Goal: Transaction & Acquisition: Purchase product/service

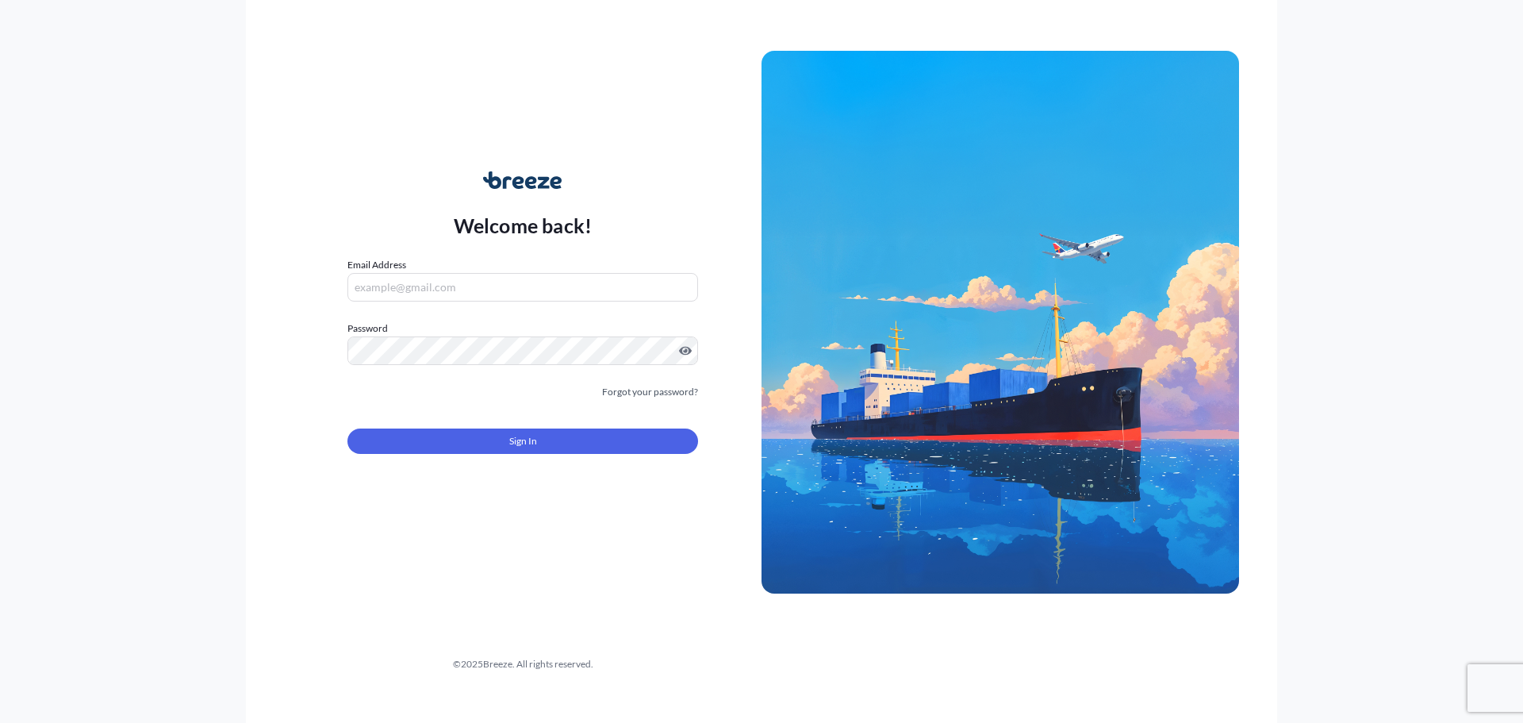
type input "[EMAIL_ADDRESS][DOMAIN_NAME]"
click at [449, 424] on div "Sign In" at bounding box center [523, 436] width 351 height 35
click at [449, 441] on button "Sign In" at bounding box center [523, 440] width 351 height 25
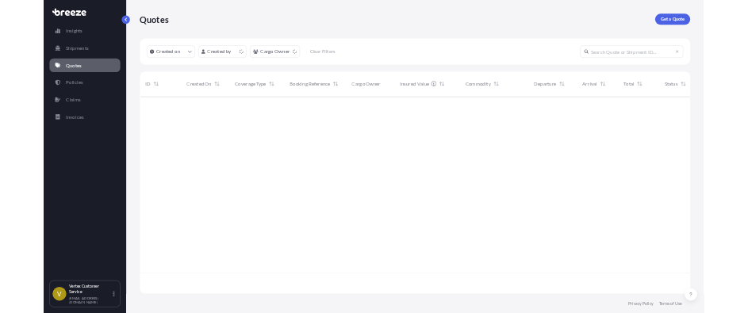
scroll to position [453, 1258]
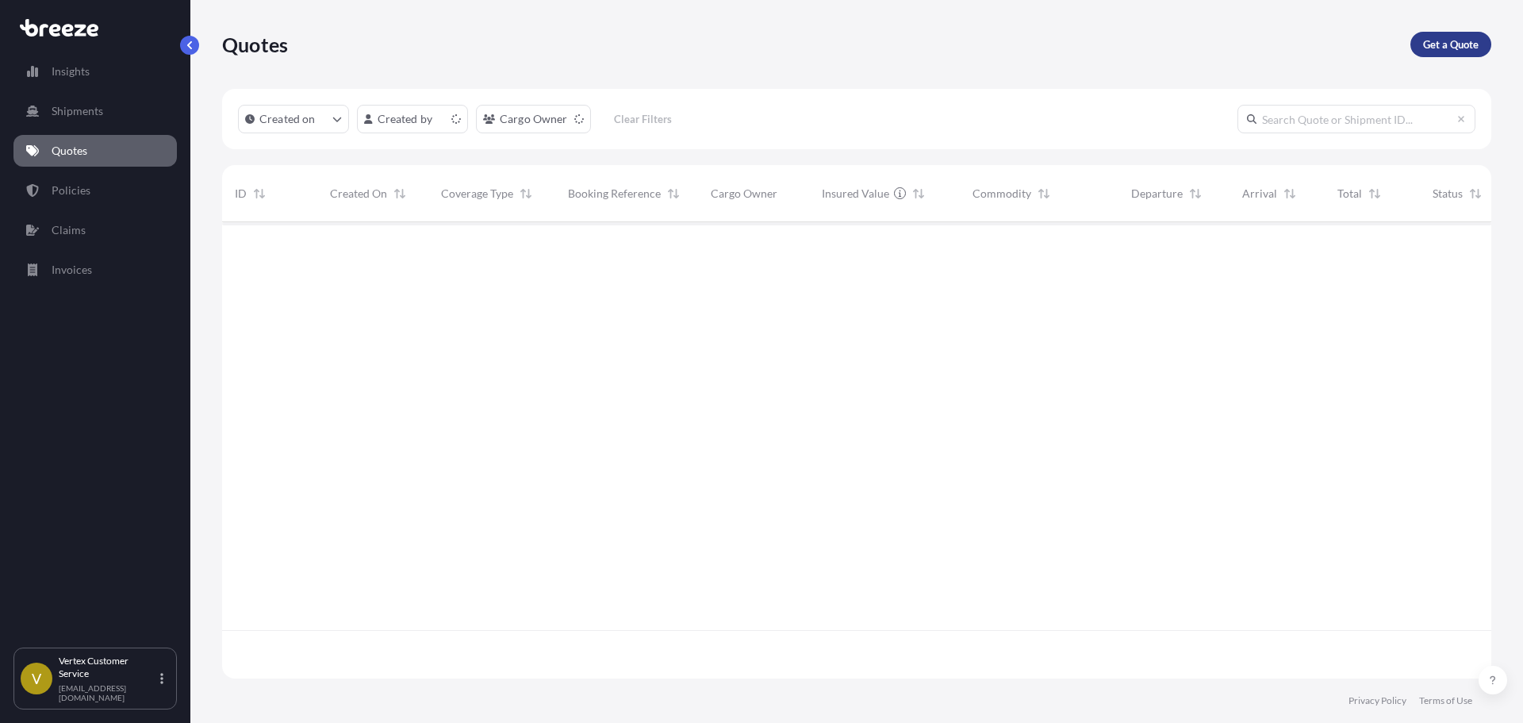
click at [1477, 55] on link "Get a Quote" at bounding box center [1451, 44] width 81 height 25
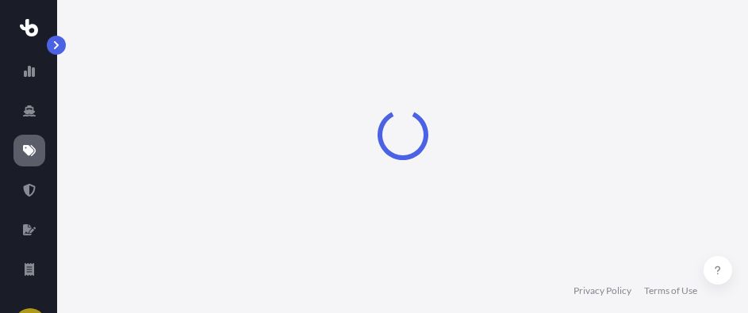
select select "Sea"
select select "1"
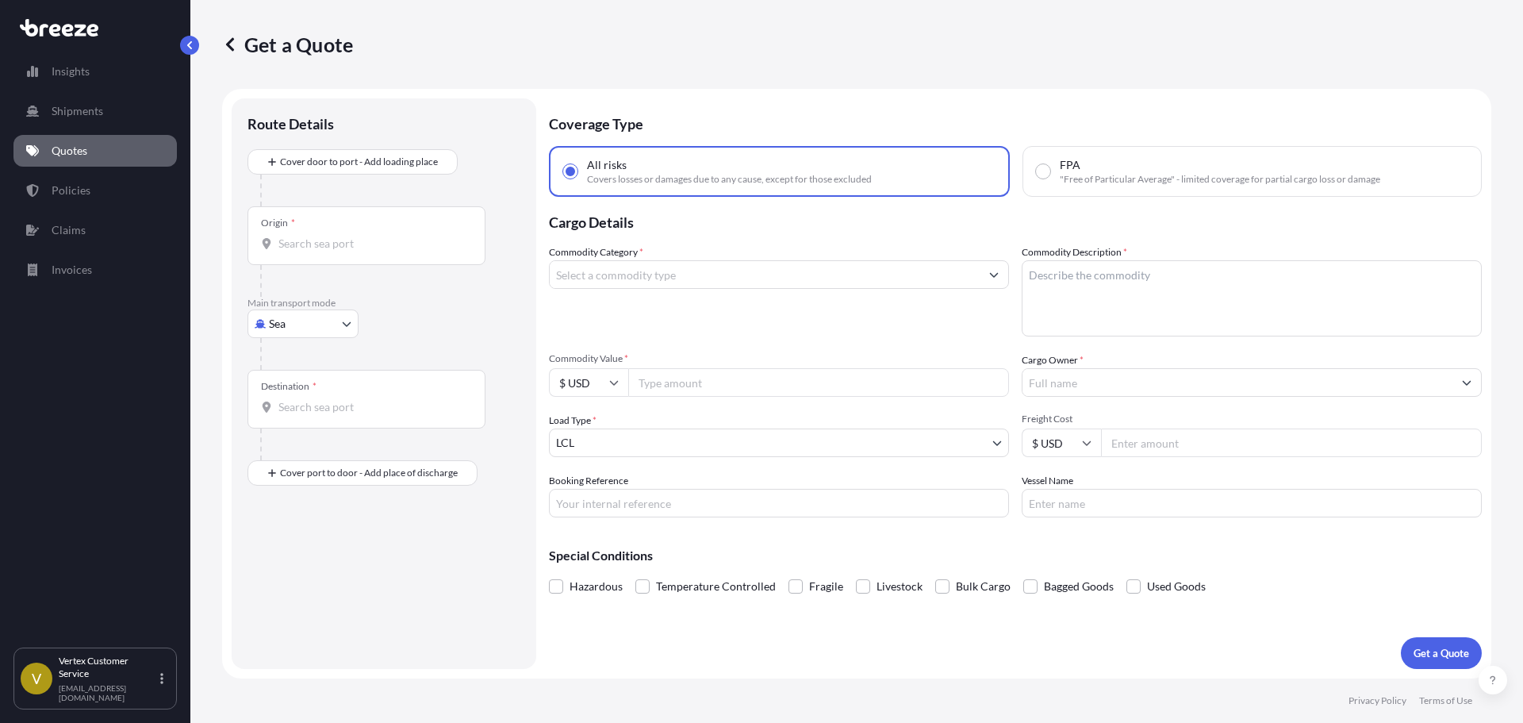
click at [265, 328] on body "Insights Shipments Quotes Policies Claims Invoices V Vertex Customer Service [E…" at bounding box center [761, 361] width 1523 height 723
click at [271, 417] on div "Road" at bounding box center [303, 422] width 98 height 29
select select "Road"
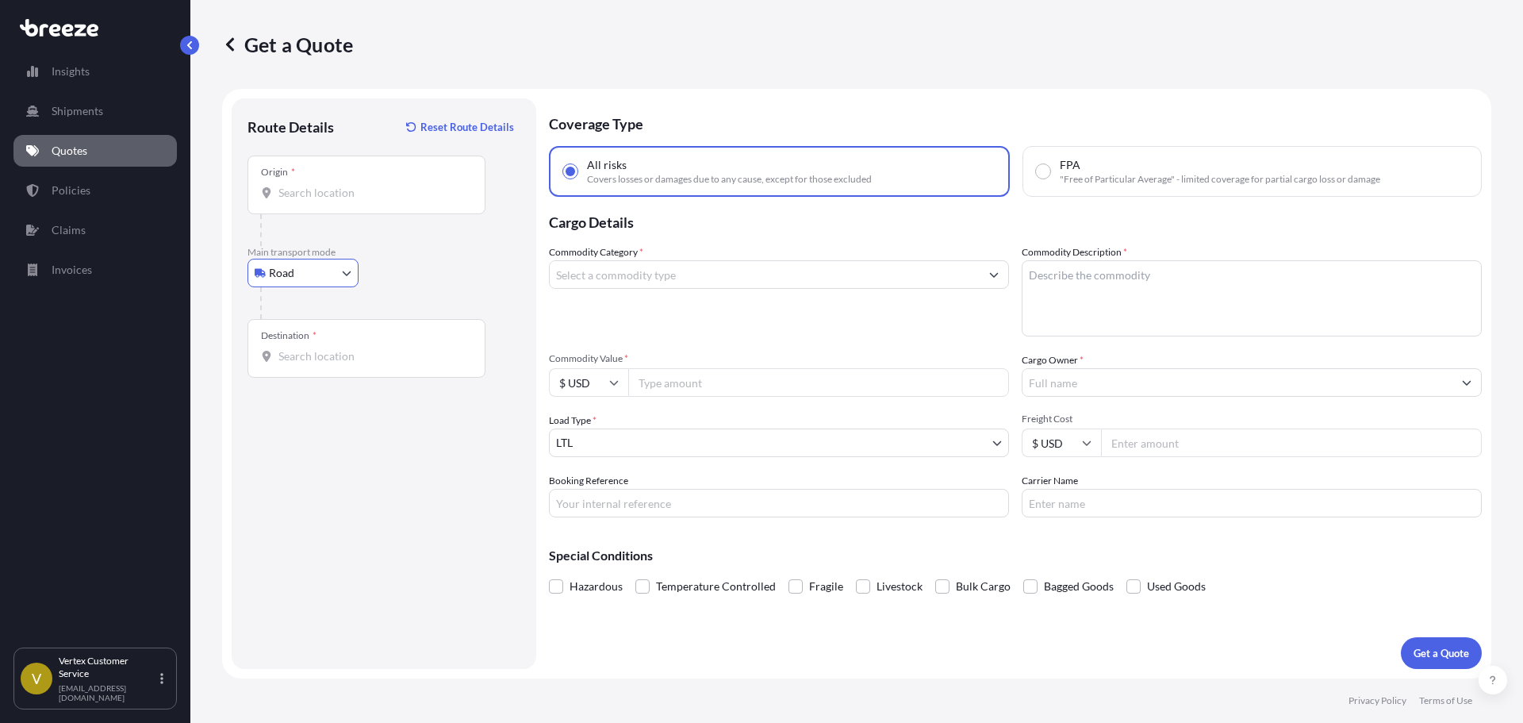
click at [345, 202] on div "Origin *" at bounding box center [367, 185] width 238 height 59
click at [345, 201] on input "Origin *" at bounding box center [371, 193] width 187 height 16
paste input "92807"
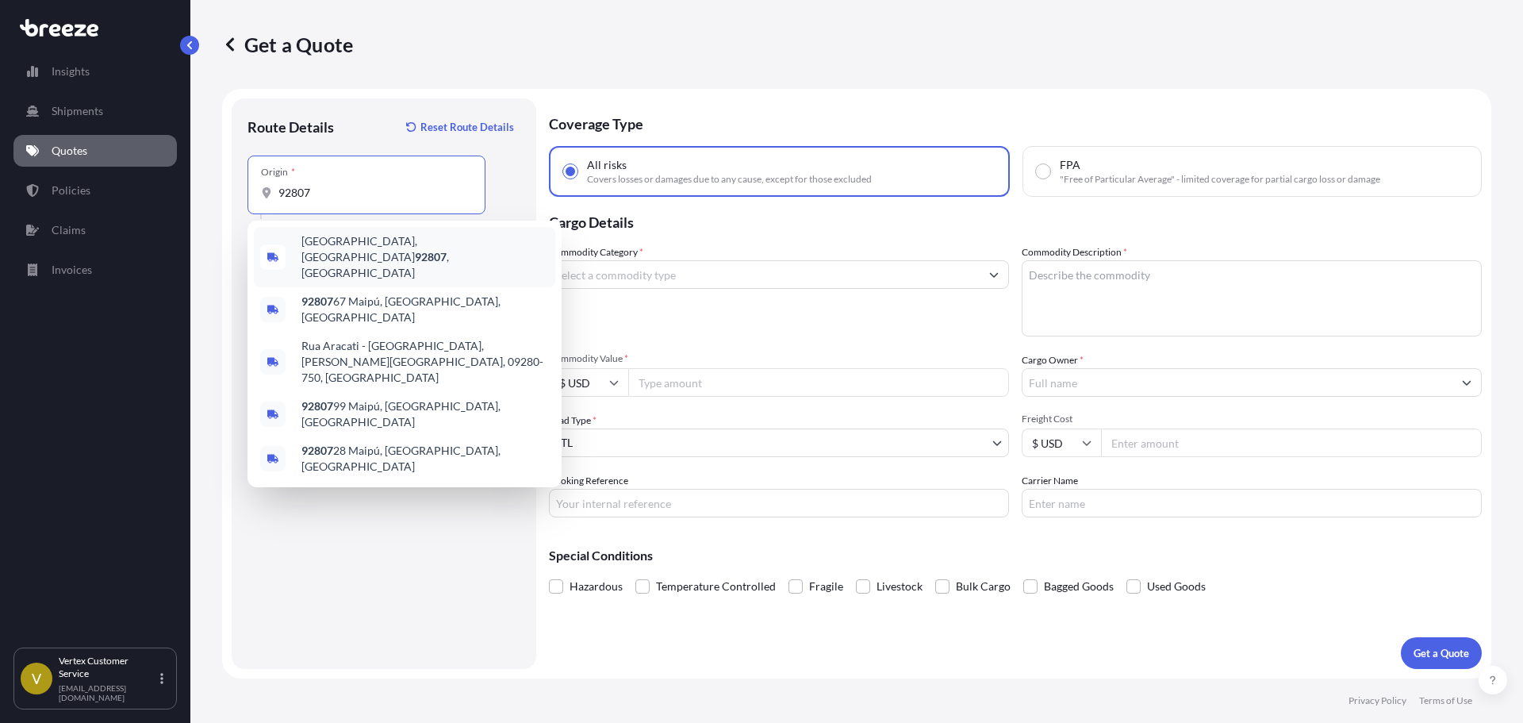
click at [365, 248] on span "[GEOGRAPHIC_DATA] , [GEOGRAPHIC_DATA]" at bounding box center [425, 257] width 248 height 48
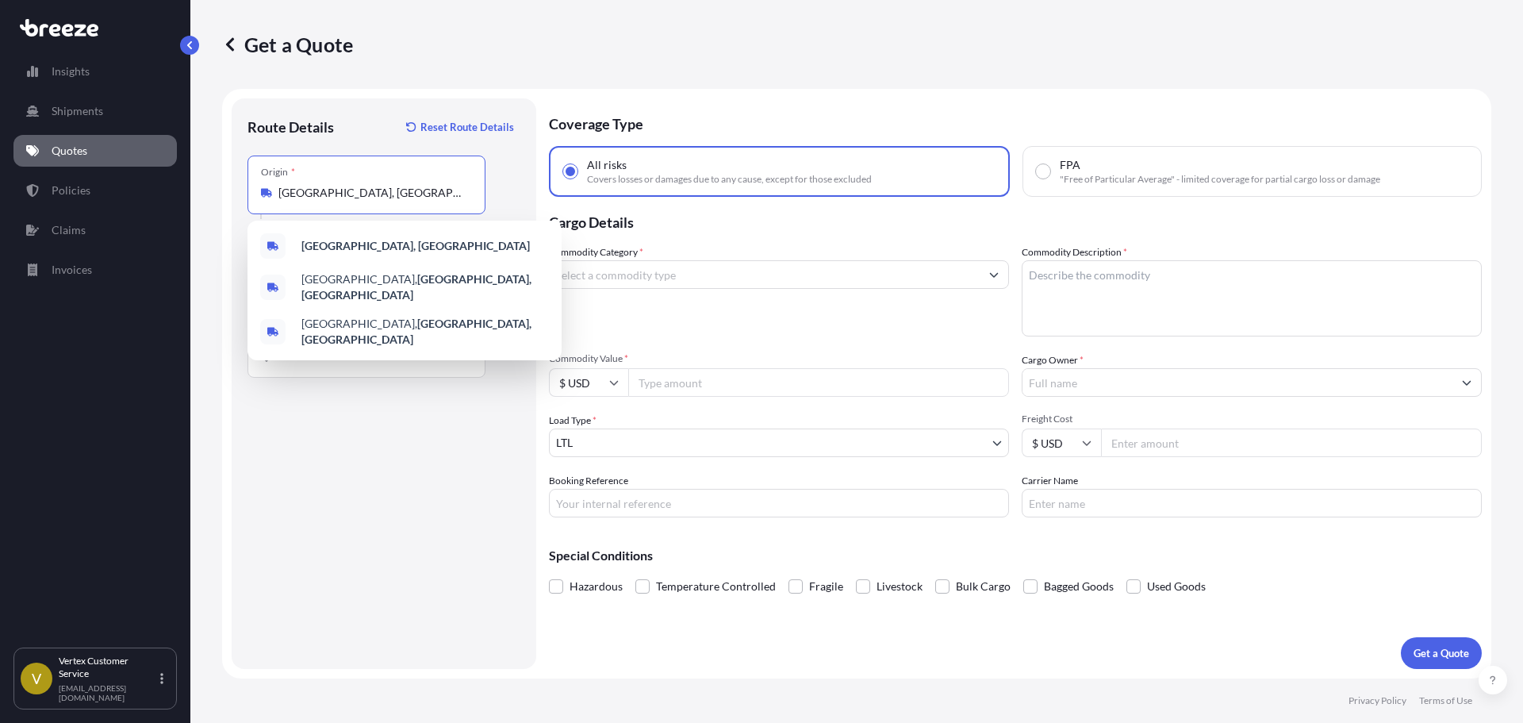
click at [336, 347] on div "[GEOGRAPHIC_DATA] [GEOGRAPHIC_DATA], [GEOGRAPHIC_DATA] [GEOGRAPHIC_DATA], [GEOG…" at bounding box center [405, 291] width 314 height 140
paste input "55379"
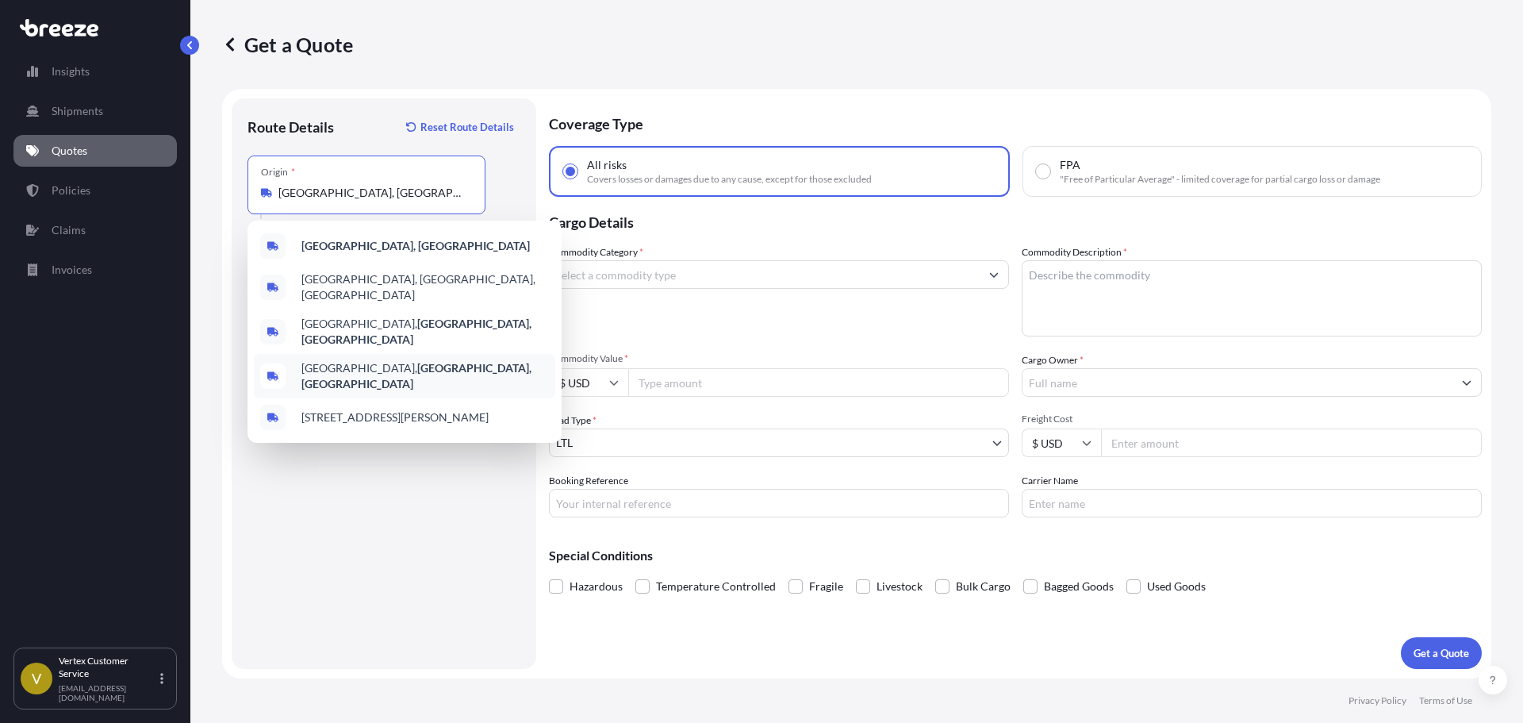
paste input "55379"
click at [455, 194] on input "[GEOGRAPHIC_DATA], [GEOGRAPHIC_DATA]" at bounding box center [371, 193] width 187 height 16
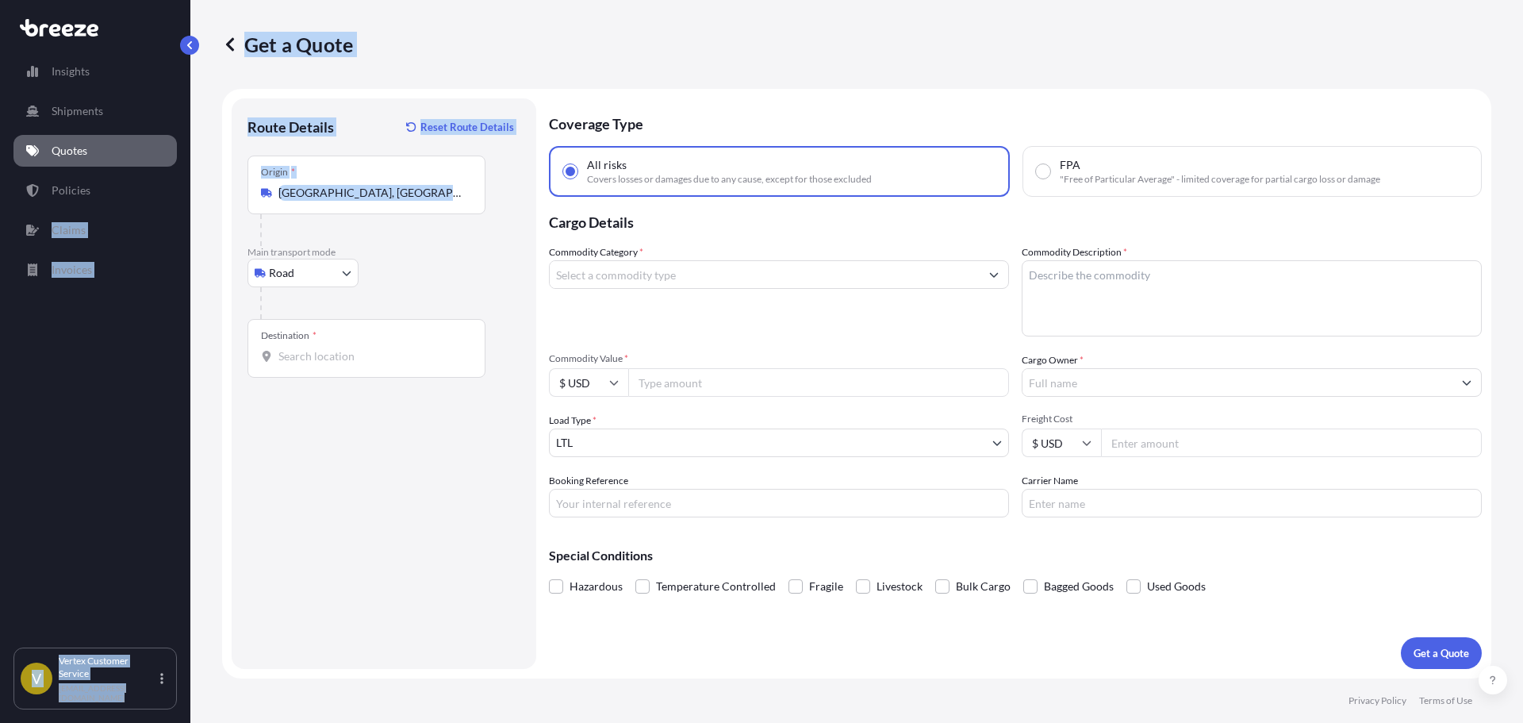
click at [358, 201] on div "Origin * [GEOGRAPHIC_DATA], [GEOGRAPHIC_DATA]" at bounding box center [367, 185] width 238 height 59
click at [358, 201] on input "[GEOGRAPHIC_DATA], [GEOGRAPHIC_DATA]" at bounding box center [371, 193] width 187 height 16
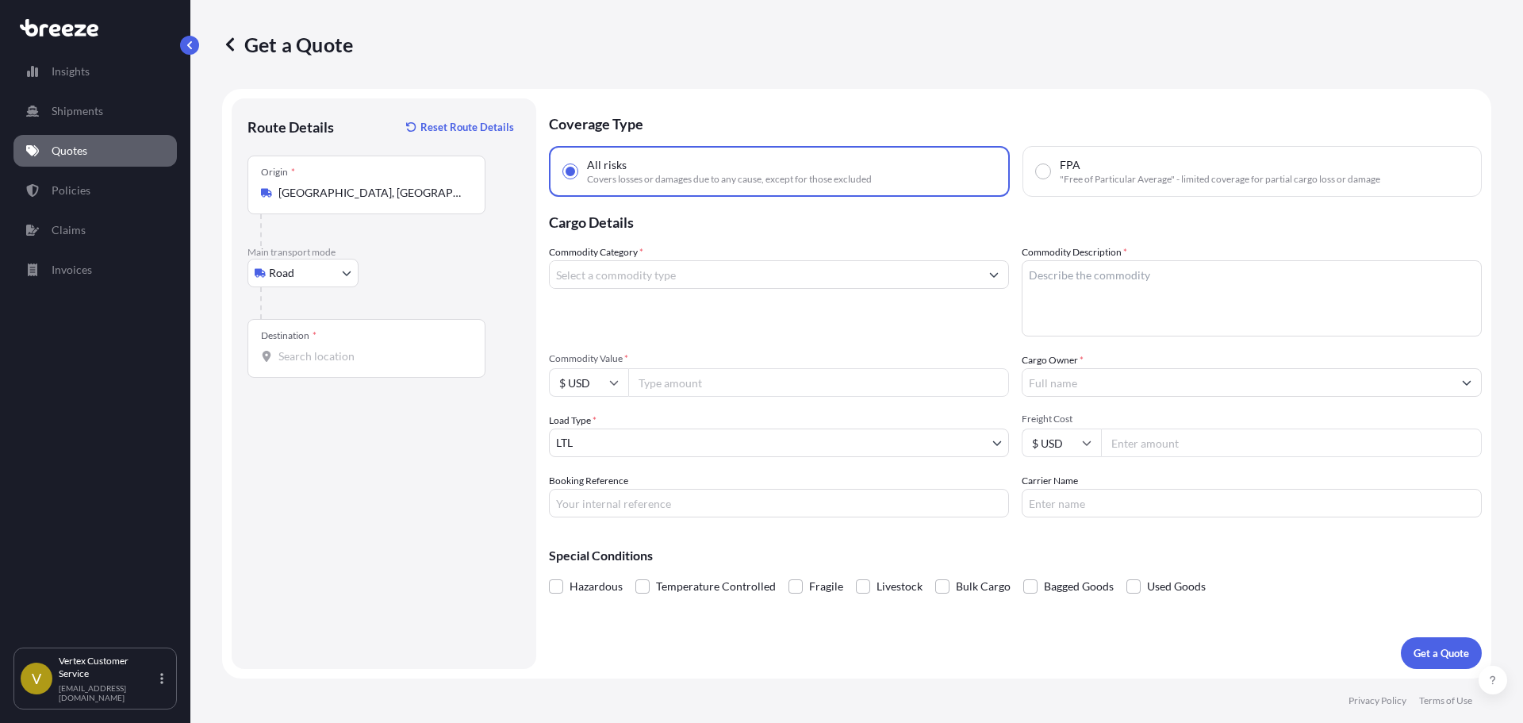
scroll to position [0, 35]
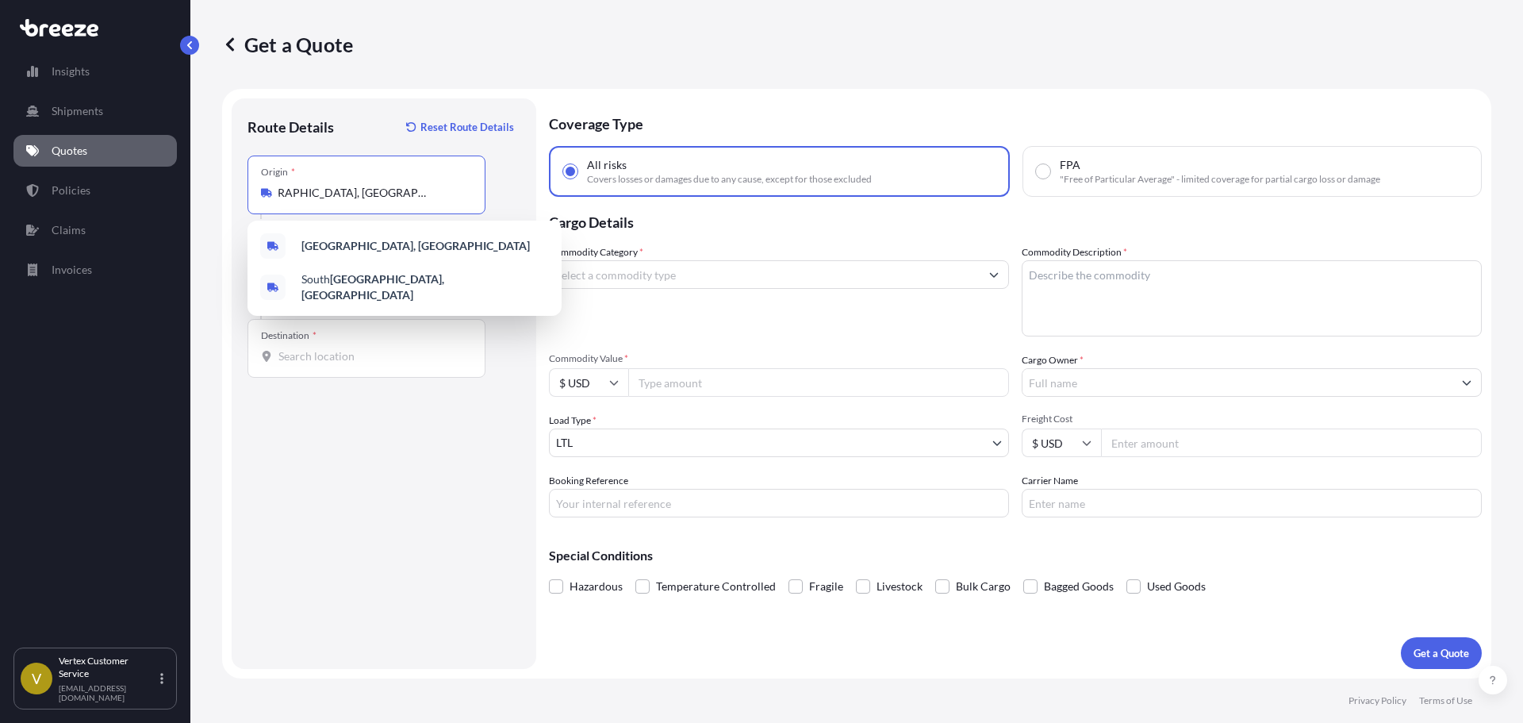
click at [303, 192] on input "[GEOGRAPHIC_DATA], [GEOGRAPHIC_DATA]" at bounding box center [371, 193] width 187 height 16
click at [301, 191] on input "[GEOGRAPHIC_DATA], [GEOGRAPHIC_DATA]" at bounding box center [371, 193] width 187 height 16
drag, startPoint x: 301, startPoint y: 191, endPoint x: 773, endPoint y: 221, distance: 473.0
click at [899, 216] on form "Route Details Reset Route Details Place of loading Road Road Rail Origin * [GEO…" at bounding box center [856, 384] width 1269 height 590
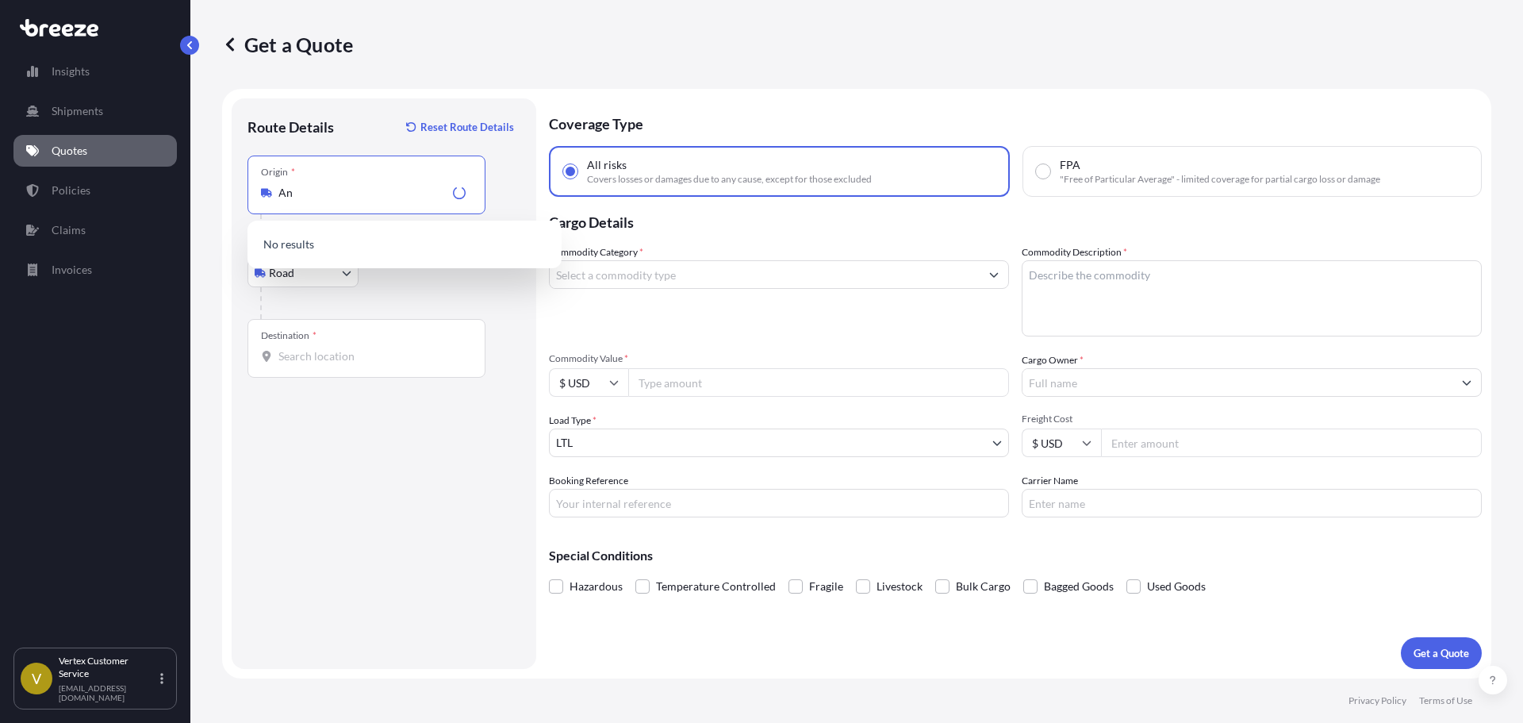
type input "A"
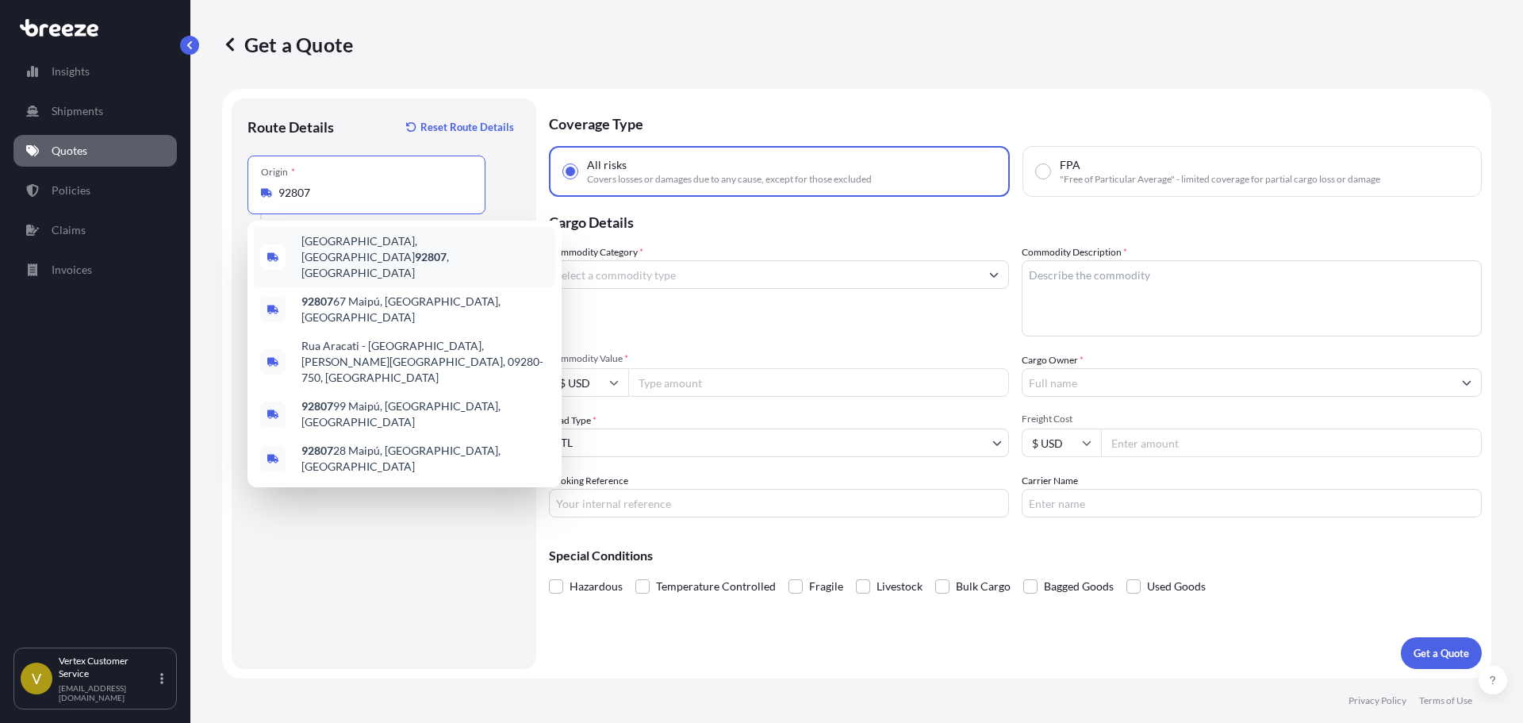
click at [338, 249] on span "[GEOGRAPHIC_DATA] , [GEOGRAPHIC_DATA]" at bounding box center [425, 257] width 248 height 48
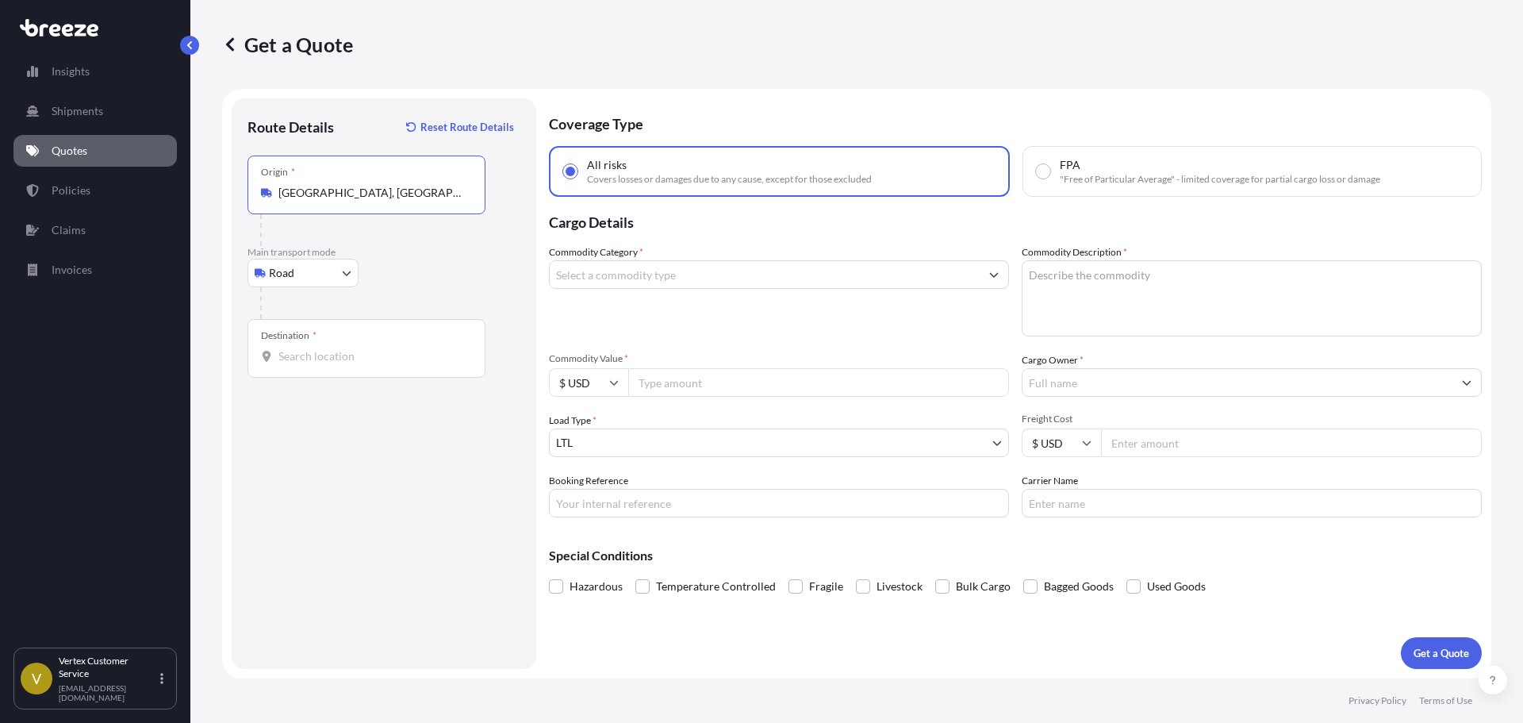
type input "[GEOGRAPHIC_DATA], [GEOGRAPHIC_DATA]"
click at [321, 376] on div "Destination *" at bounding box center [367, 348] width 238 height 59
click at [321, 364] on input "Destination *" at bounding box center [371, 356] width 187 height 16
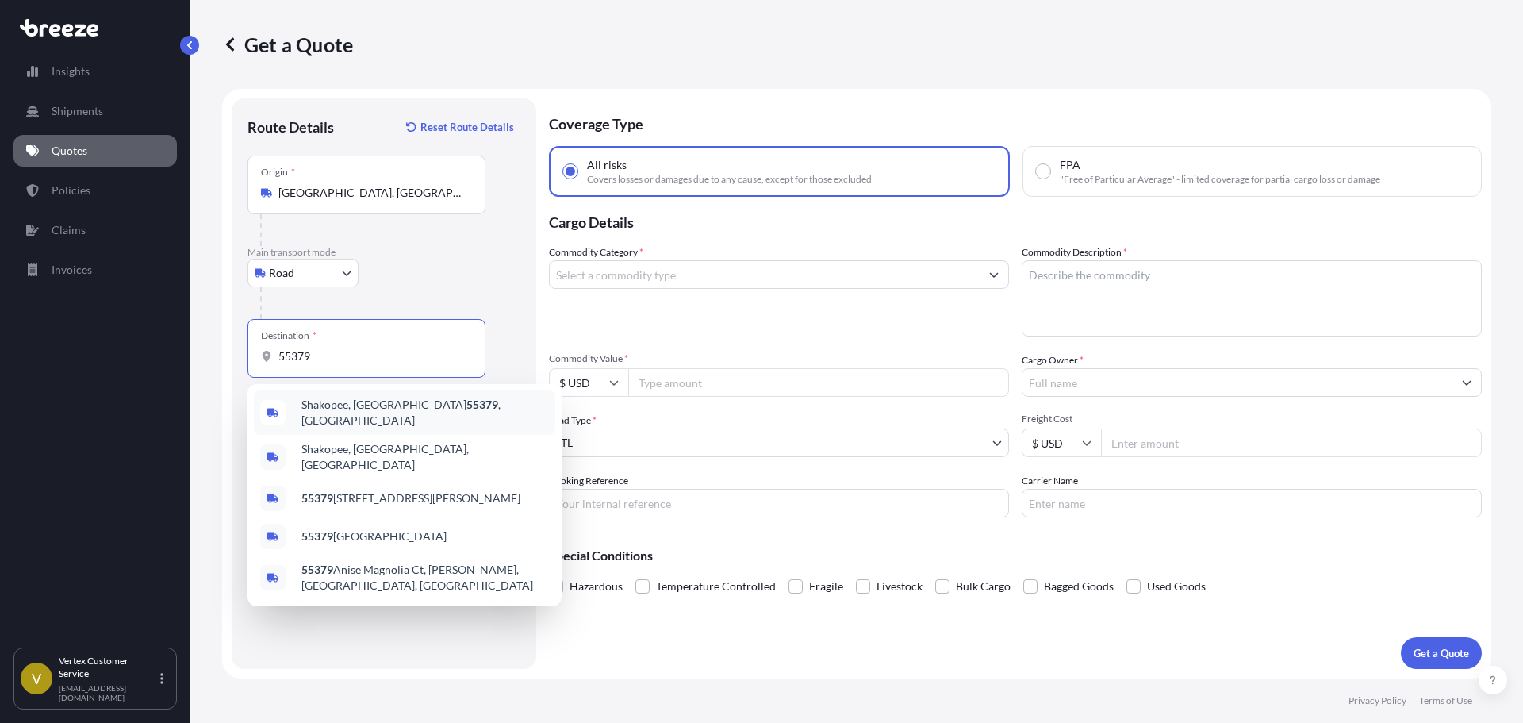
click at [350, 416] on span "[GEOGRAPHIC_DATA], MN 55379 , [GEOGRAPHIC_DATA]" at bounding box center [425, 413] width 248 height 32
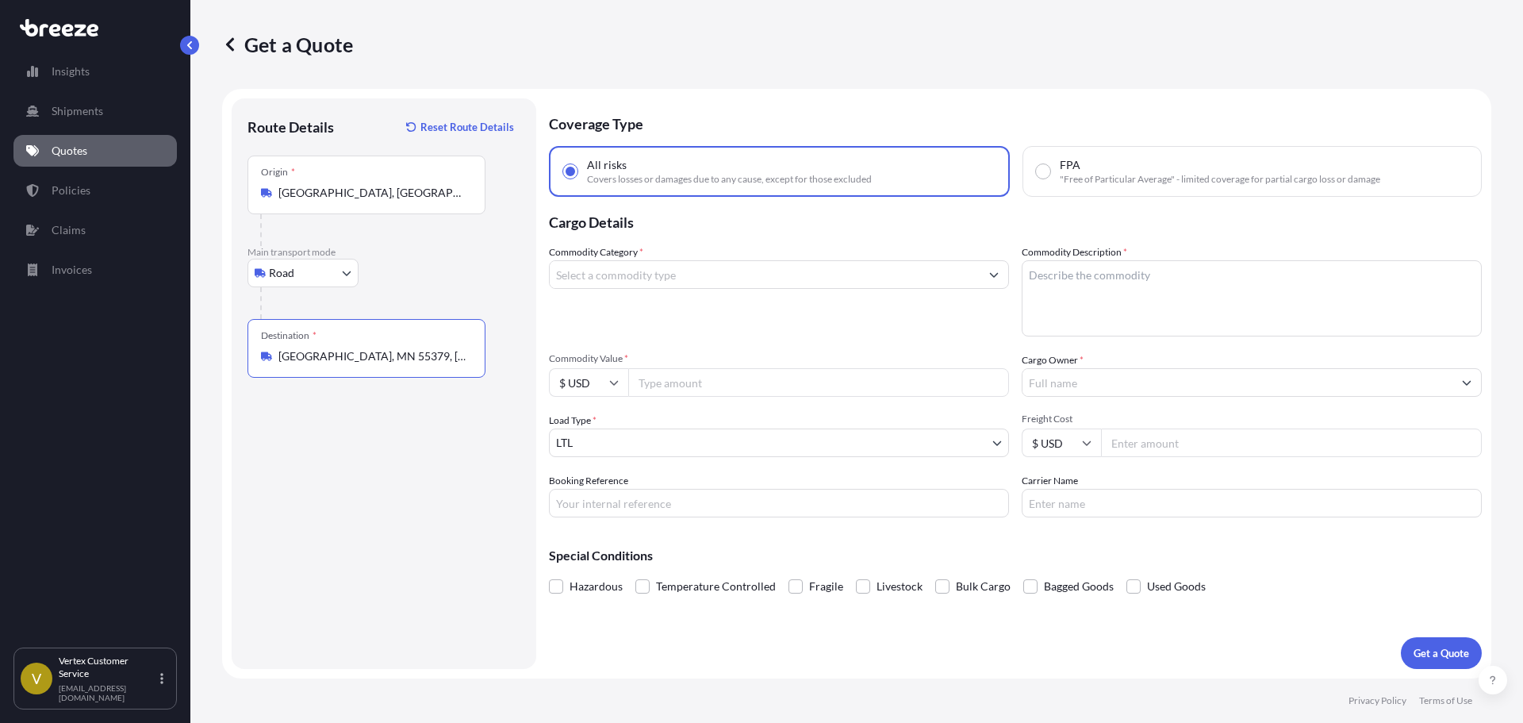
type input "[GEOGRAPHIC_DATA], MN 55379, [GEOGRAPHIC_DATA]"
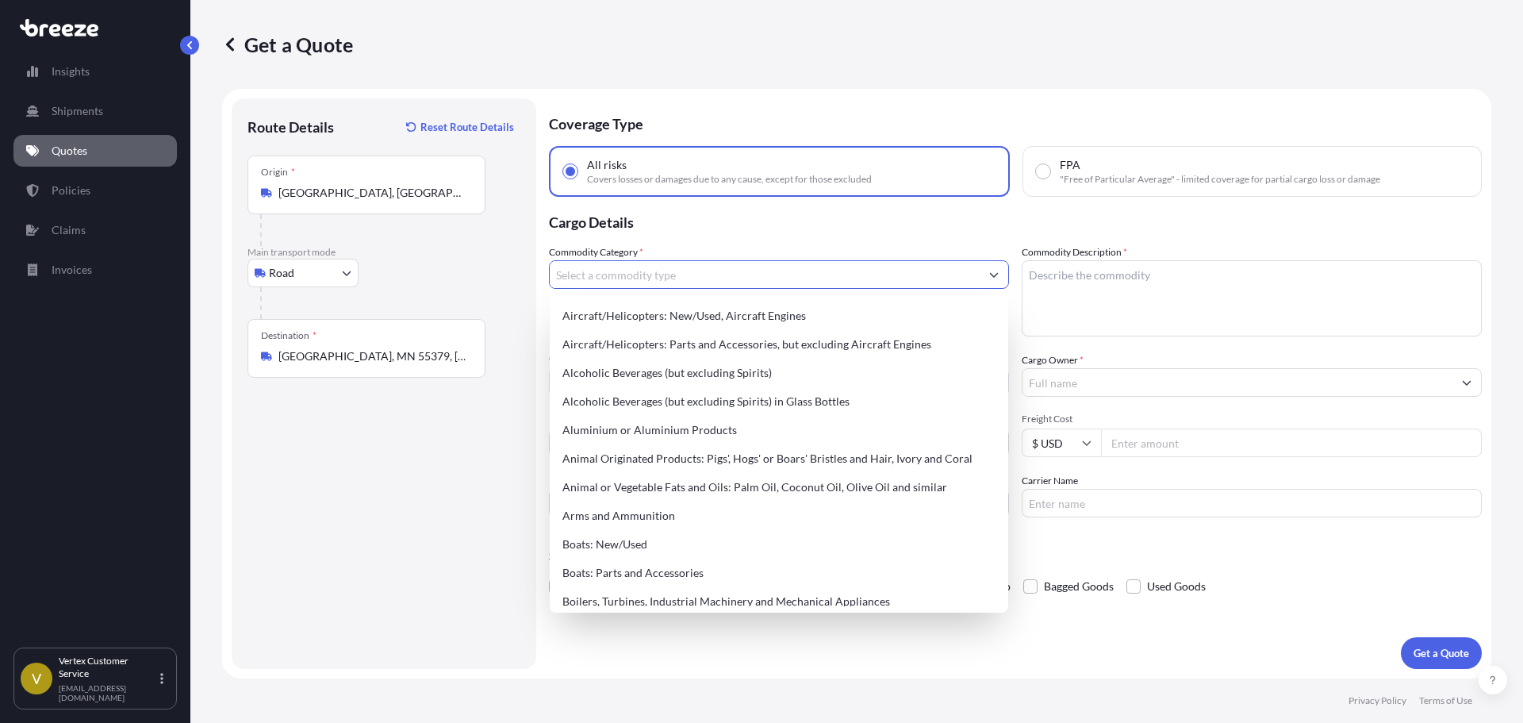
click at [707, 270] on input "Commodity Category *" at bounding box center [765, 274] width 430 height 29
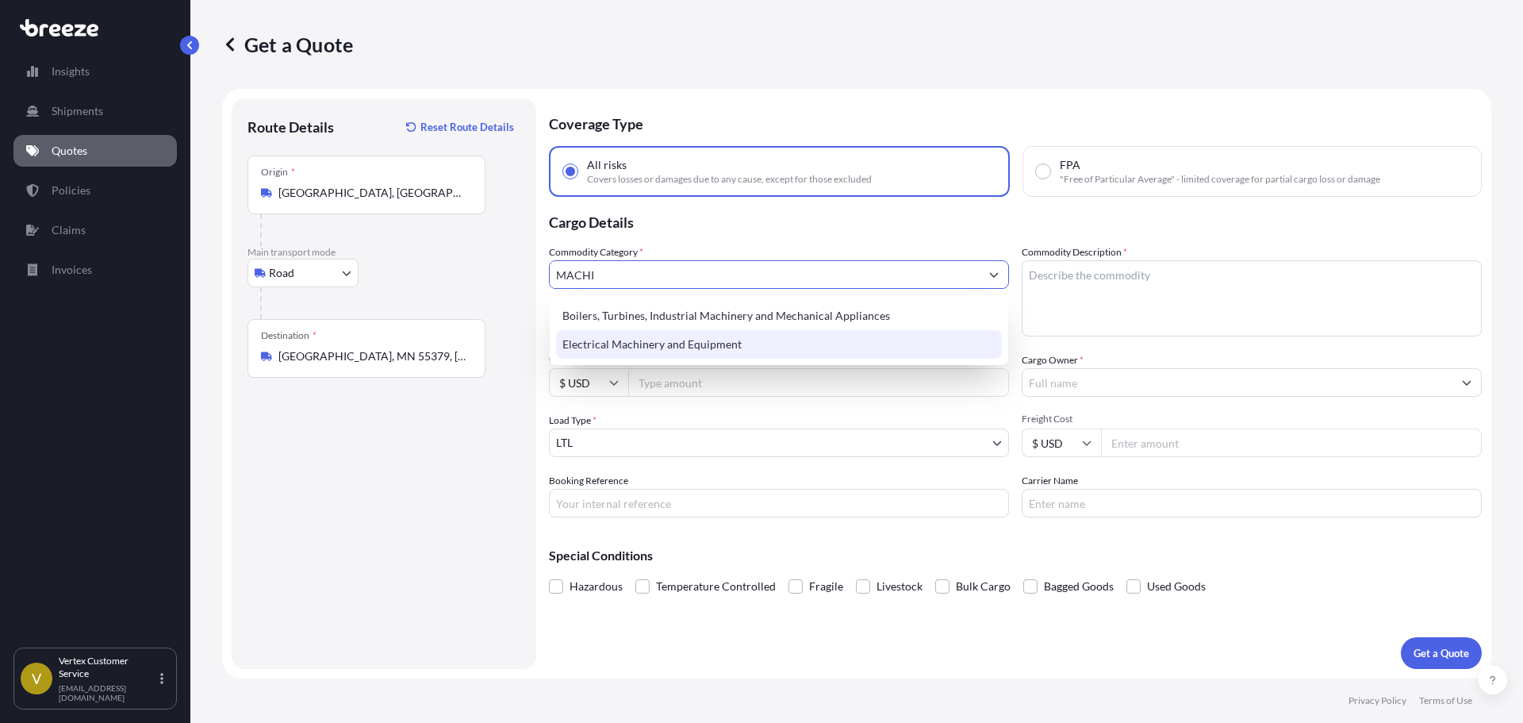
click at [642, 353] on div "Electrical Machinery and Equipment" at bounding box center [779, 344] width 446 height 29
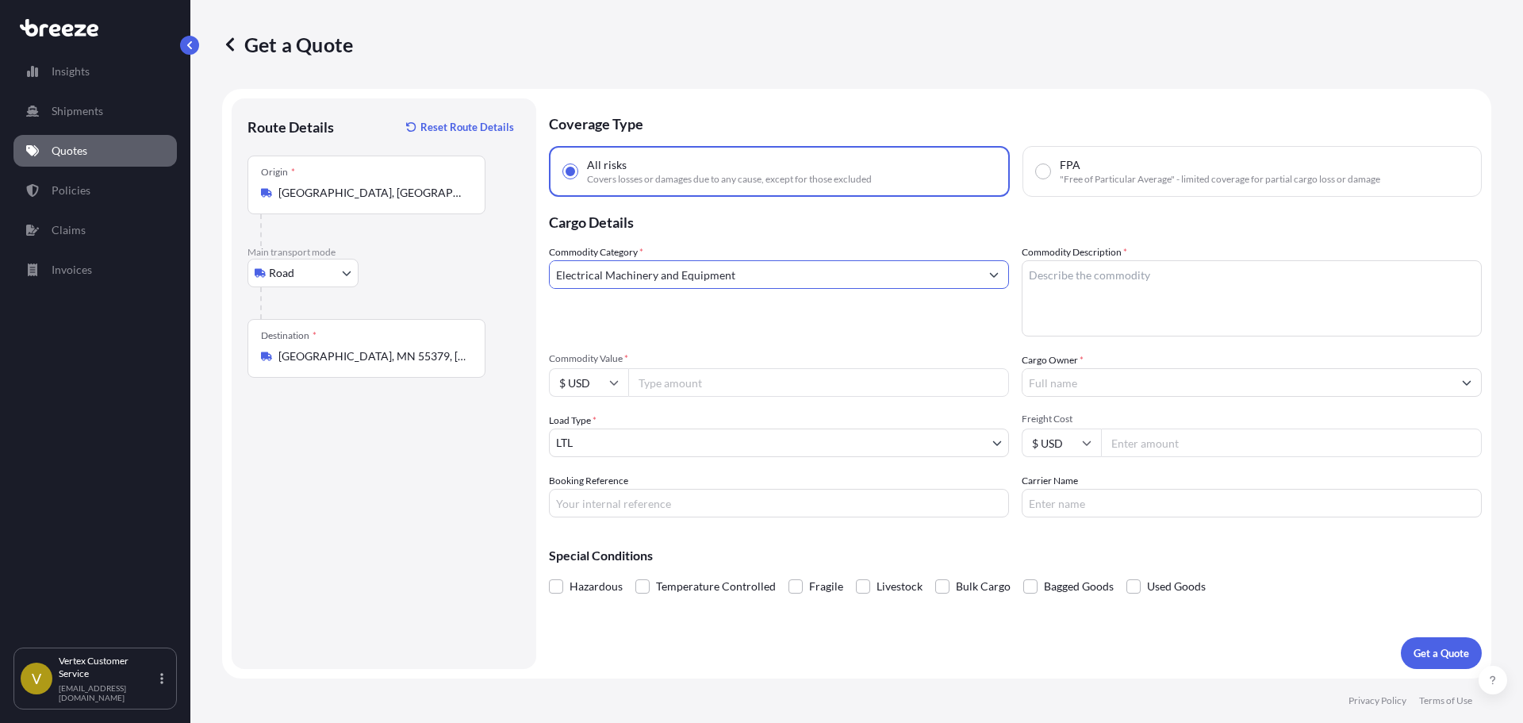
type input "Electrical Machinery and Equipment"
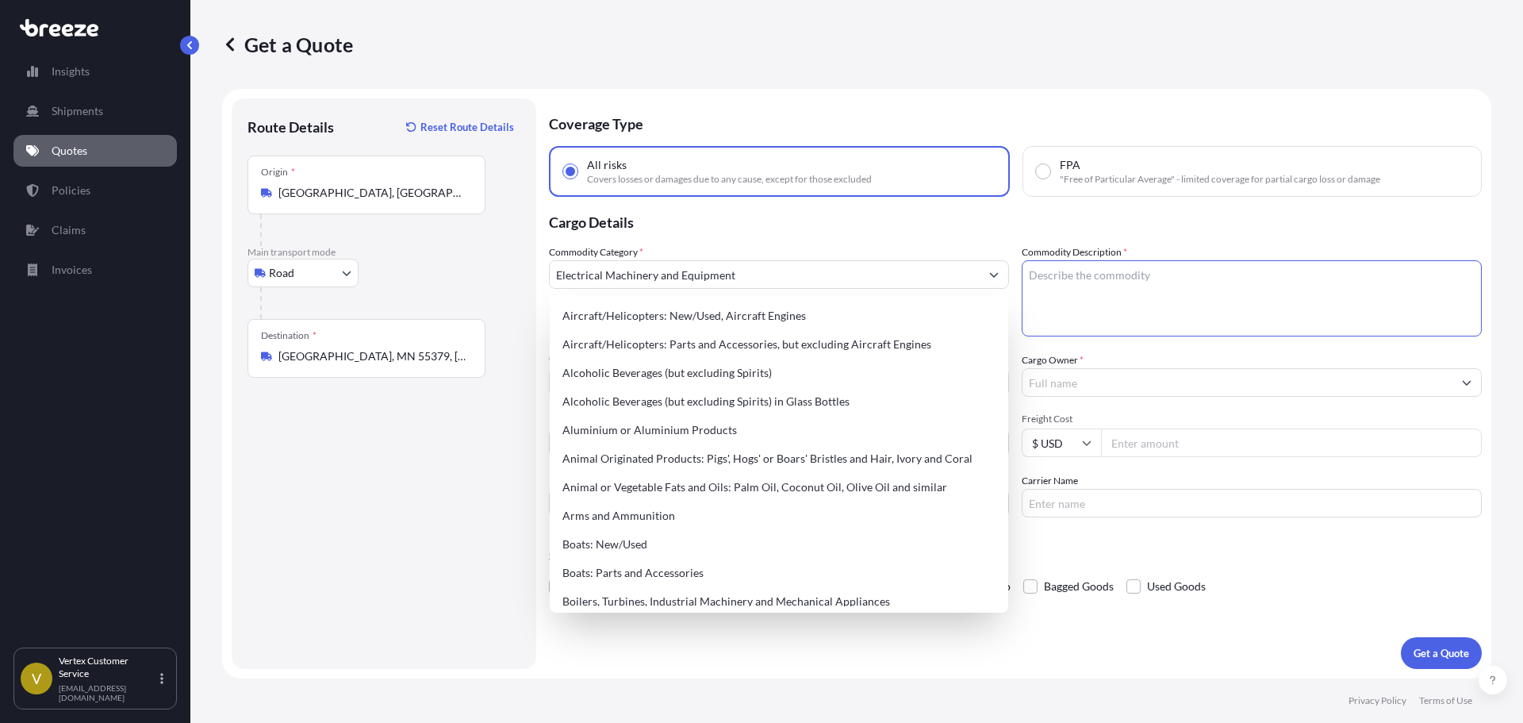
click at [1305, 323] on textarea "Commodity Description *" at bounding box center [1252, 298] width 460 height 76
paste textarea "101-05, Bearing, Linear Door Slides, 2”, Stainless Steel Shafts, Manifold, Airb…"
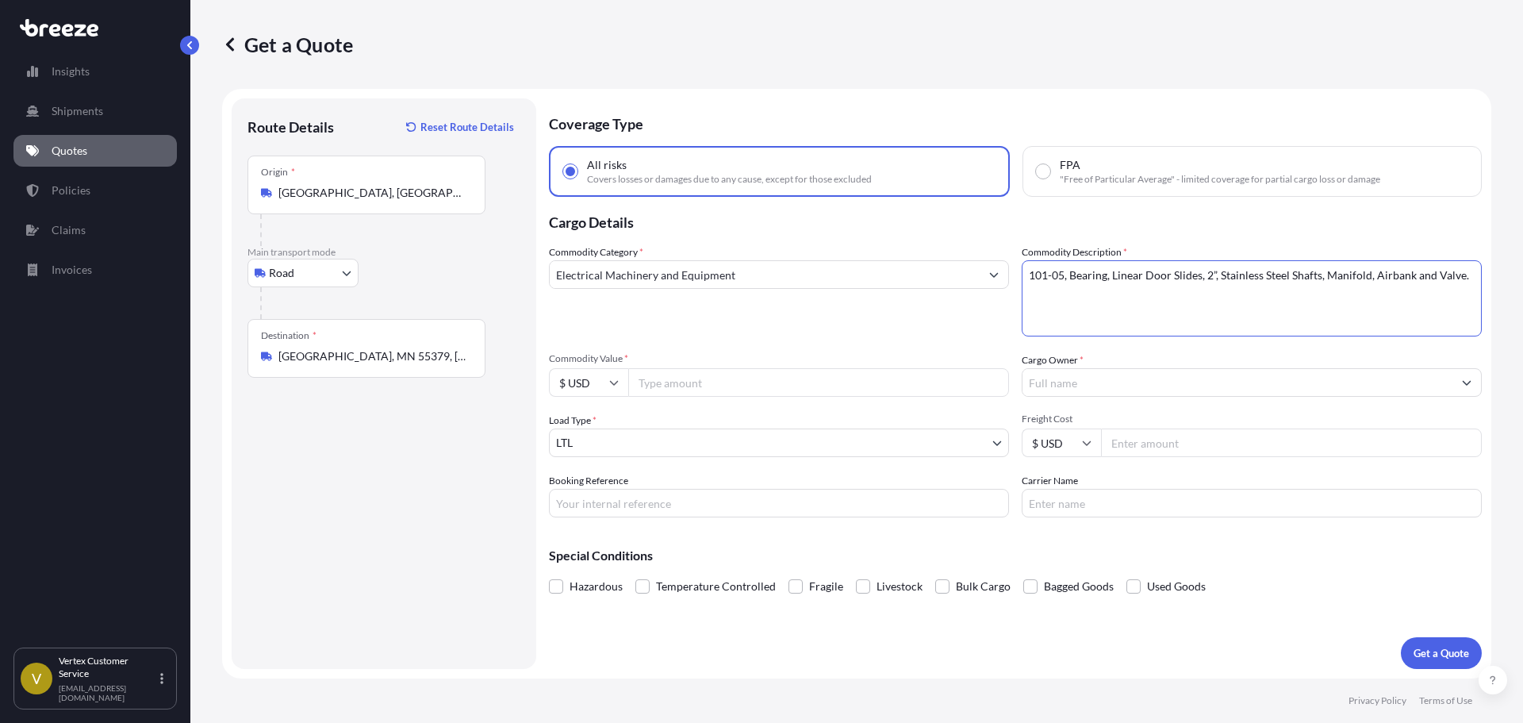
type textarea "101-05, Bearing, Linear Door Slides, 2”, Stainless Steel Shafts, Manifold, Airb…"
click at [718, 377] on input "Commodity Value *" at bounding box center [818, 382] width 381 height 29
click at [670, 385] on input "Commodity Value *" at bounding box center [818, 382] width 381 height 29
type input "6110.08"
click at [1122, 355] on div "Cargo Owner *" at bounding box center [1252, 374] width 460 height 44
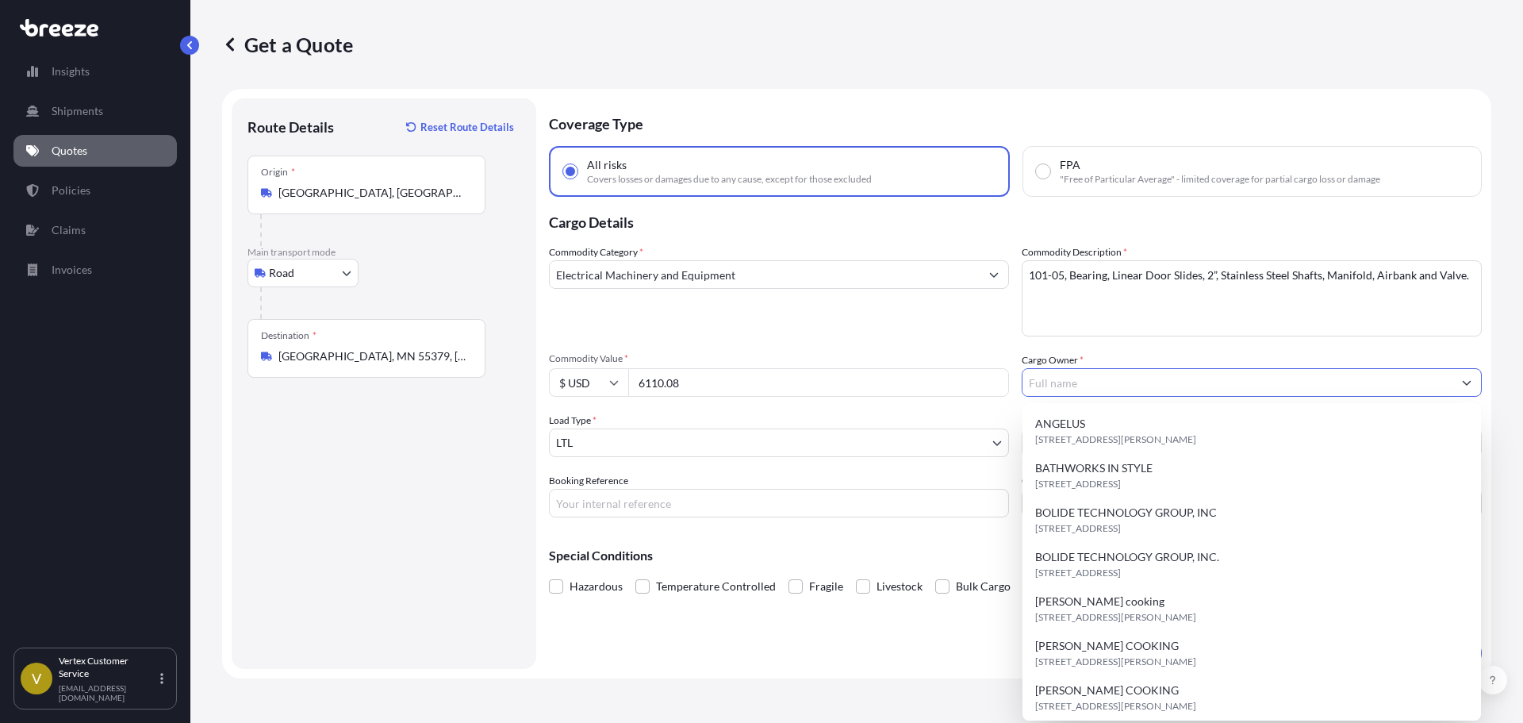
click at [1113, 374] on input "Cargo Owner *" at bounding box center [1238, 382] width 430 height 29
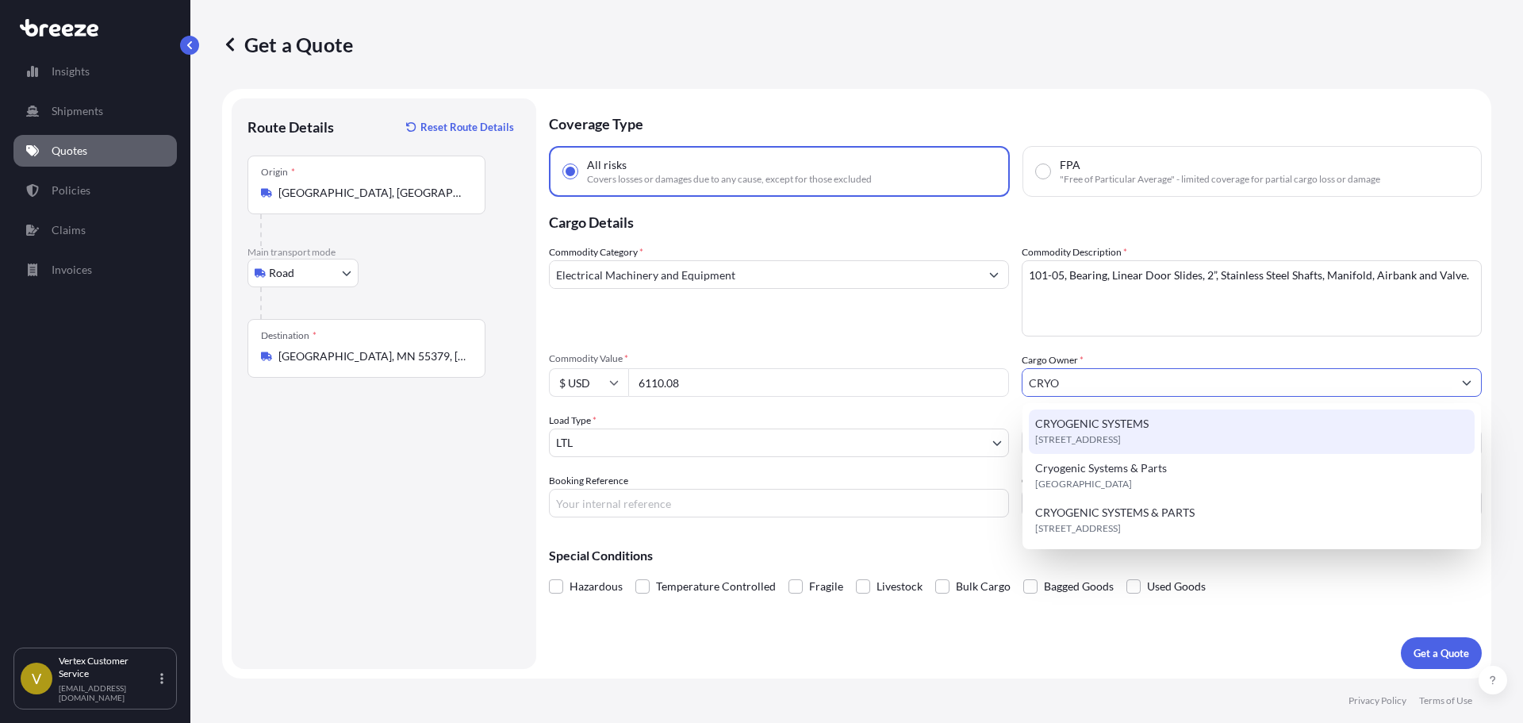
click at [1074, 440] on span "[STREET_ADDRESS]" at bounding box center [1078, 440] width 86 height 16
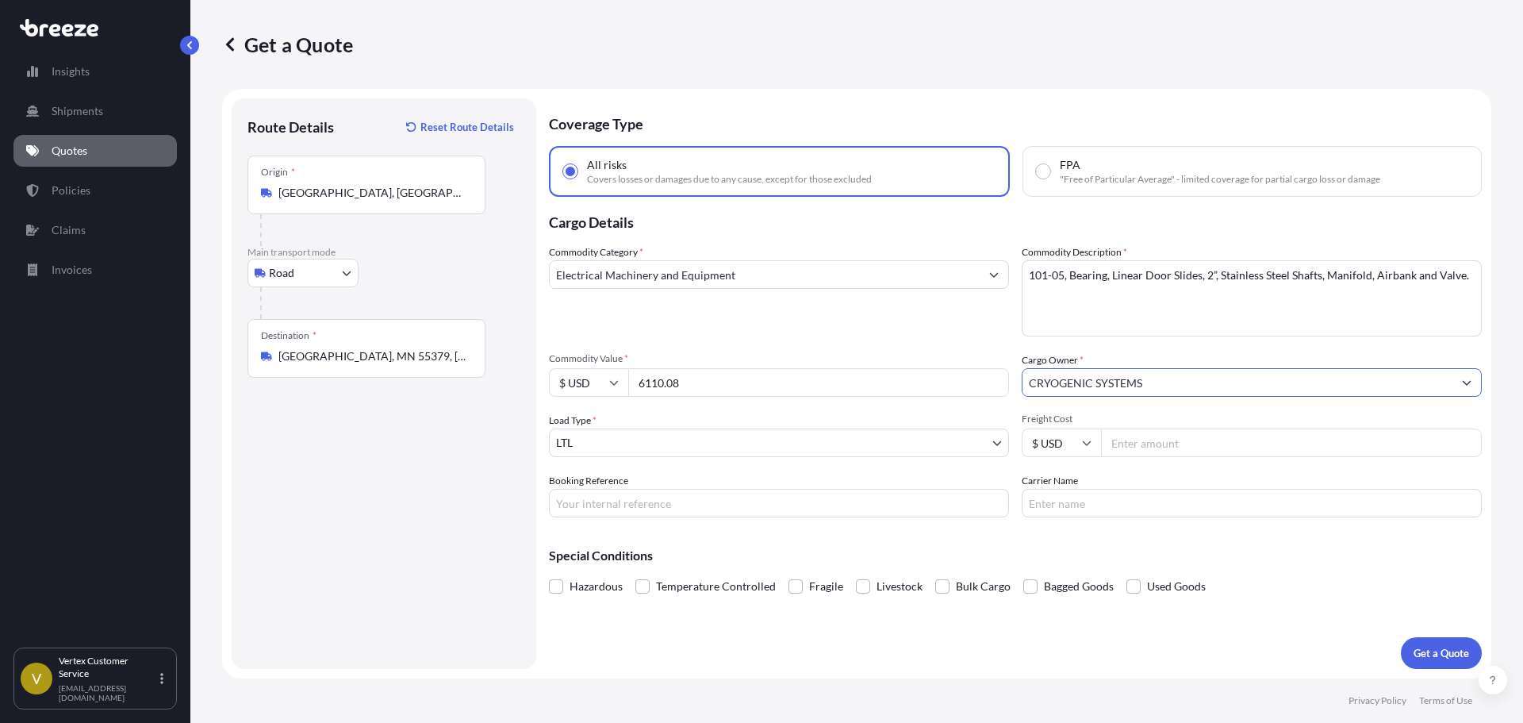
type input "CRYOGENIC SYSTEMS"
click at [774, 502] on input "Booking Reference" at bounding box center [779, 503] width 460 height 29
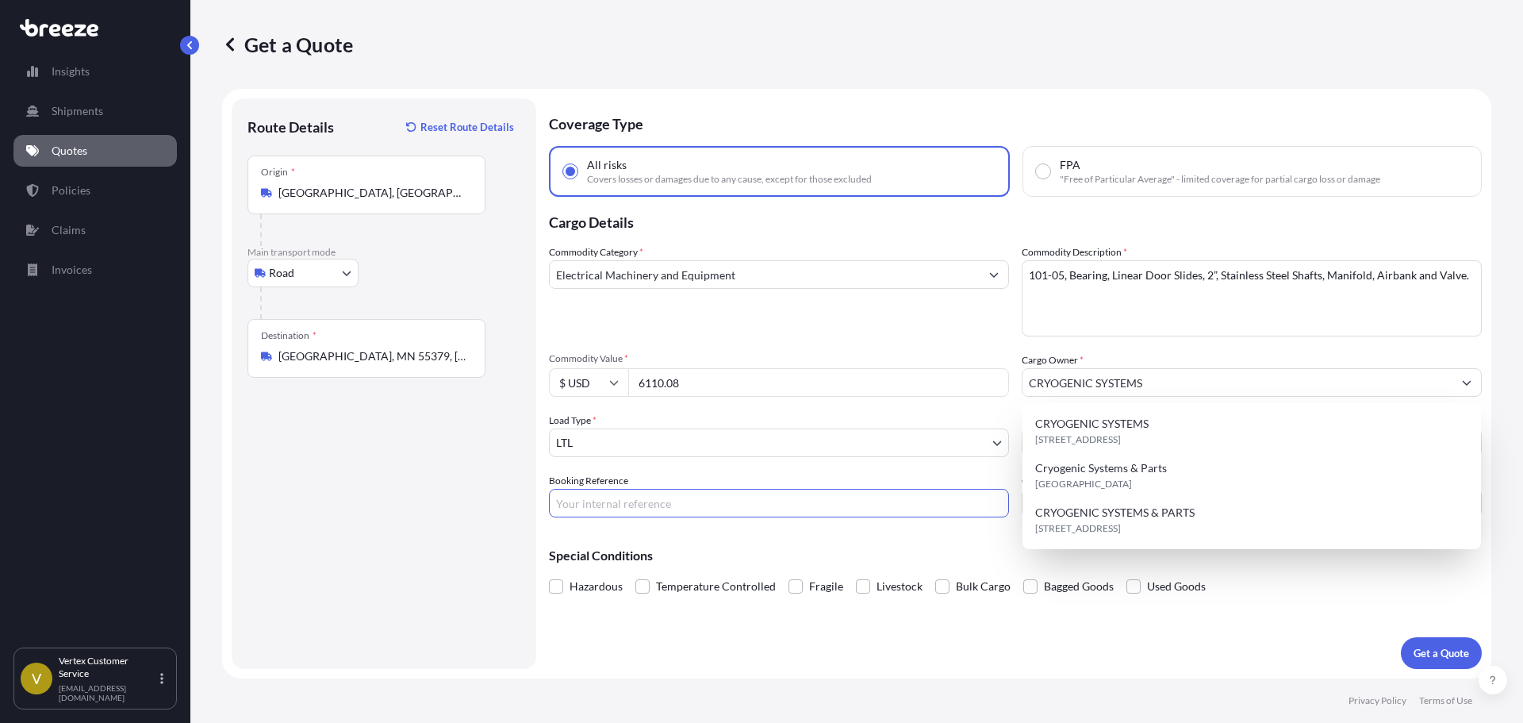
paste input "124358821"
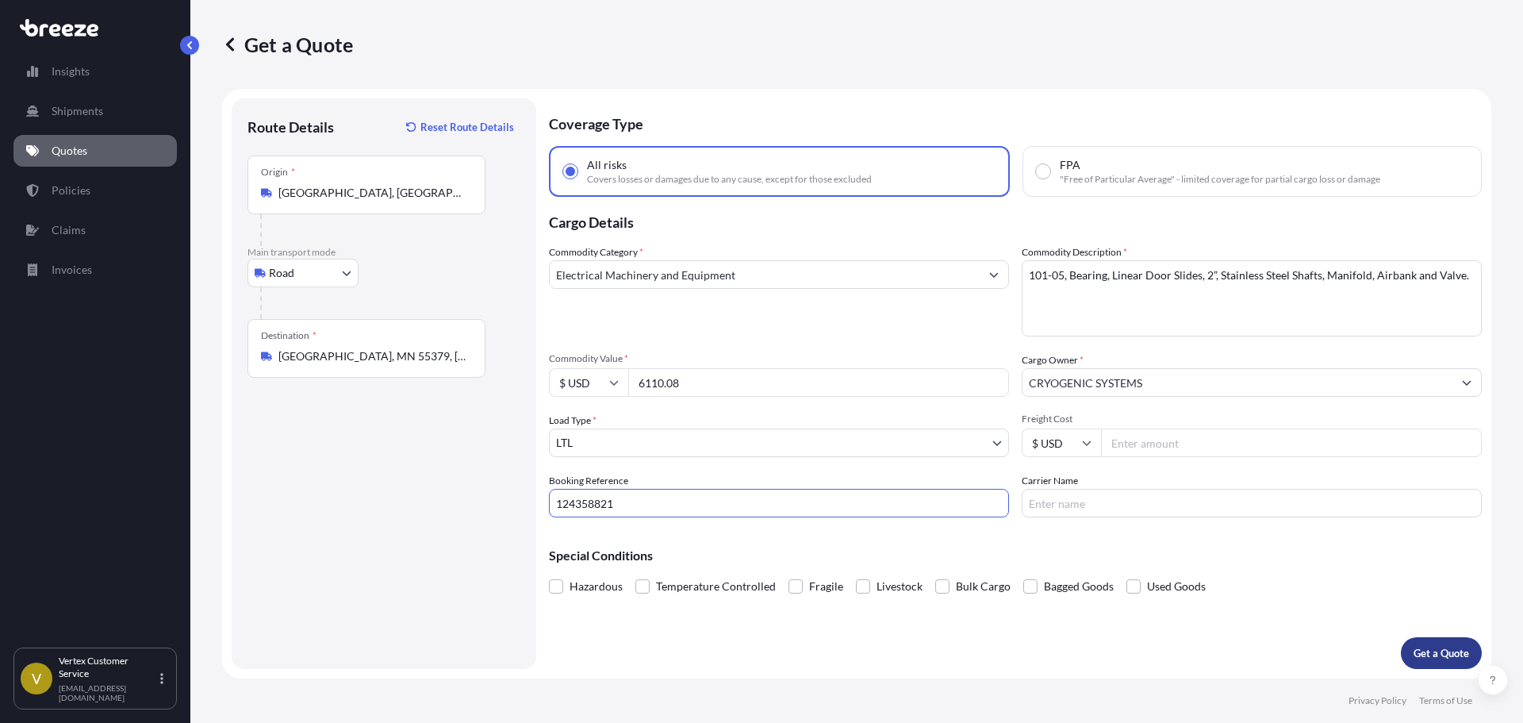
type input "124358821"
click at [1428, 653] on p "Get a Quote" at bounding box center [1442, 653] width 56 height 16
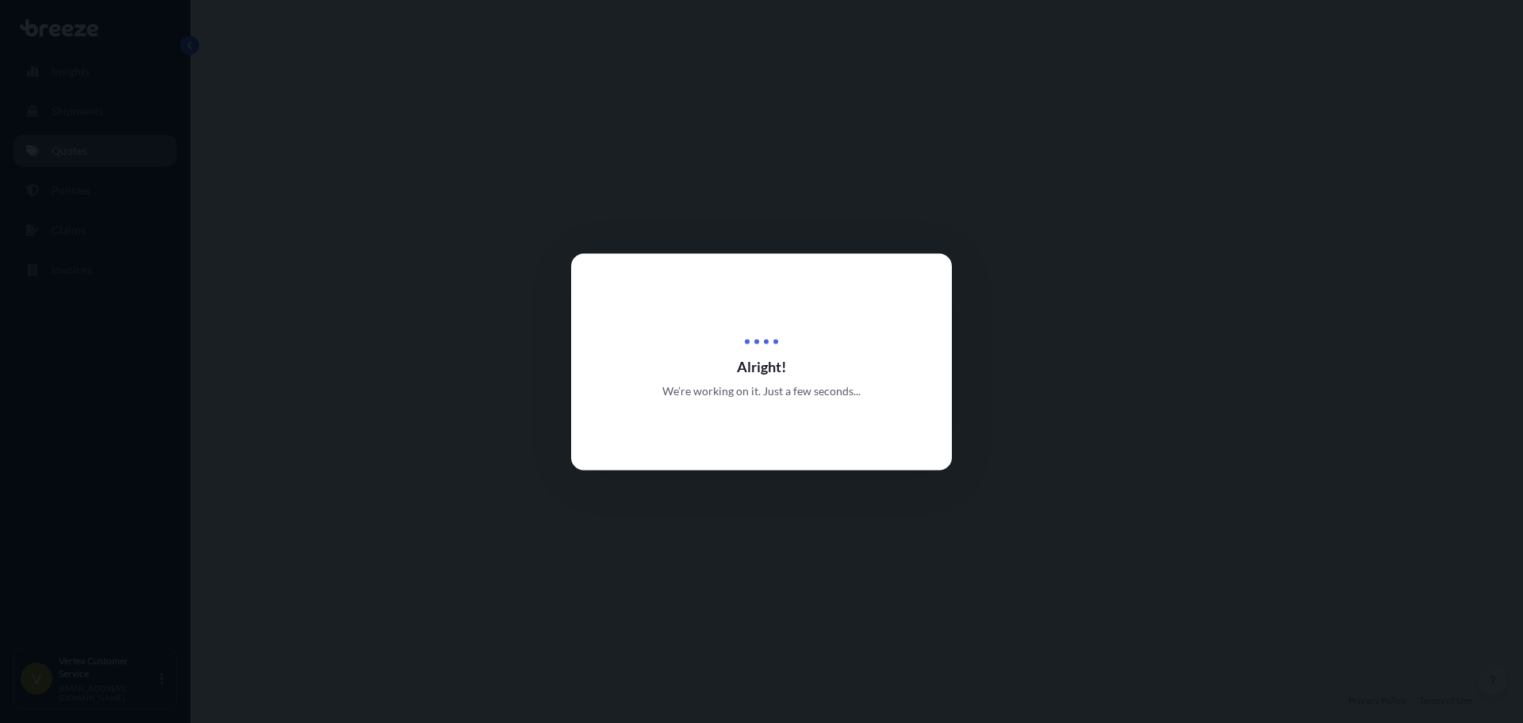
select select "Road"
select select "1"
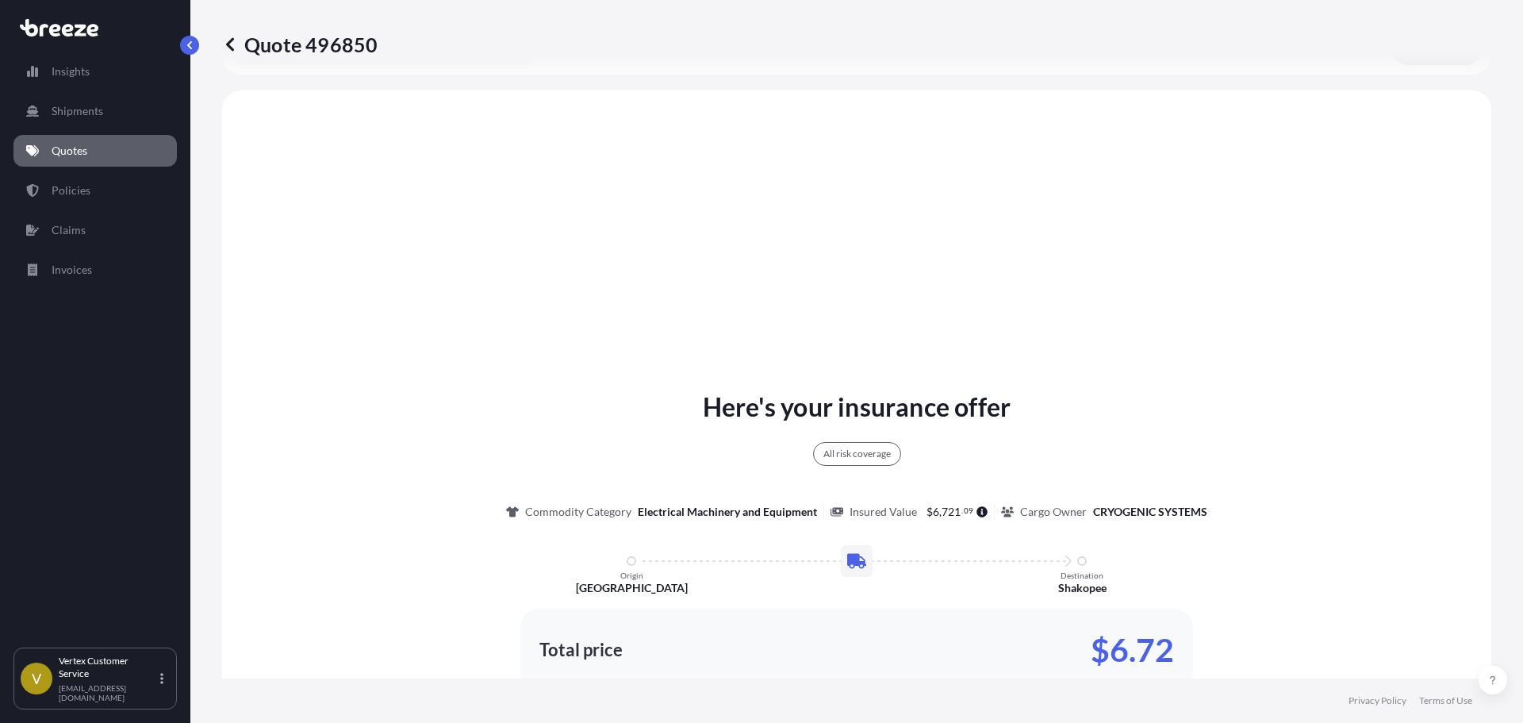
scroll to position [576, 0]
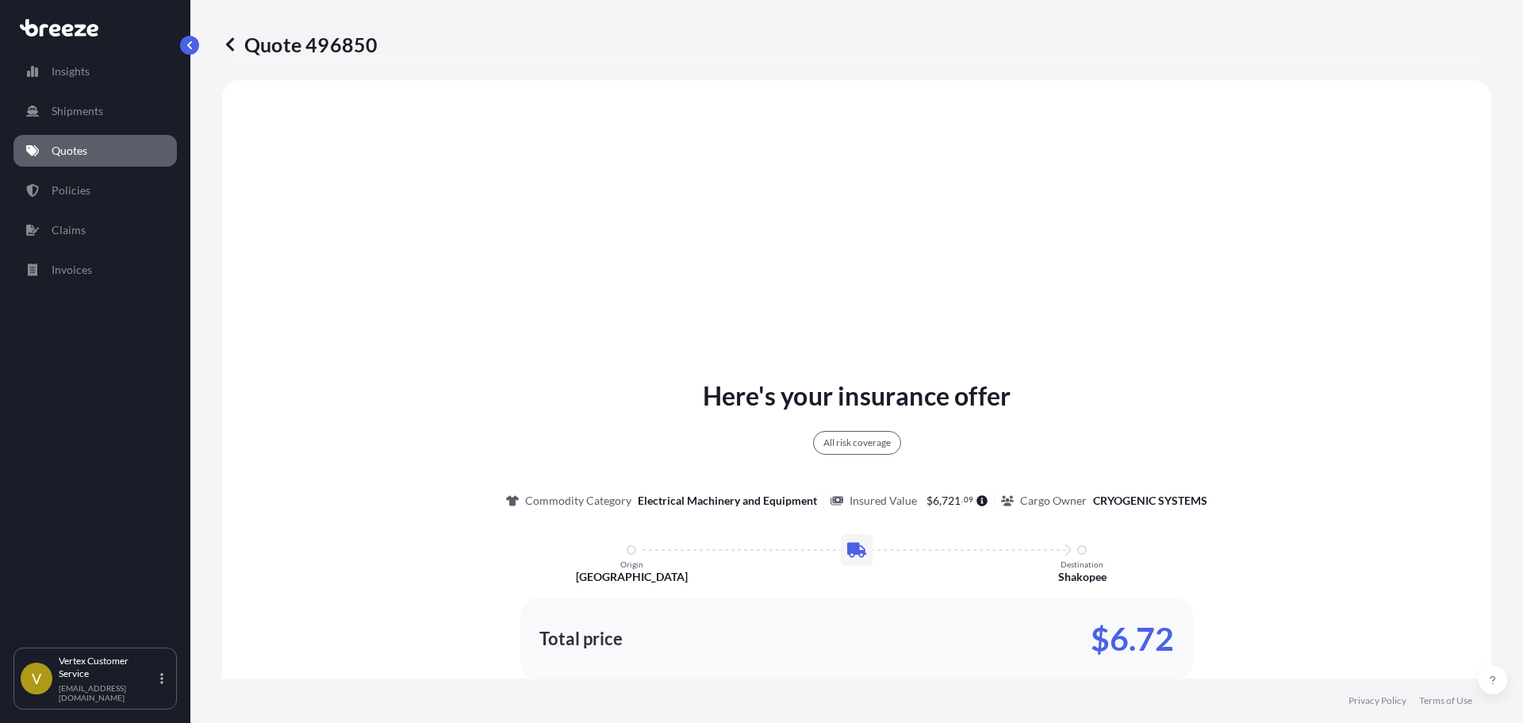
click at [332, 45] on p "Quote 496850" at bounding box center [300, 44] width 156 height 25
copy p "496850"
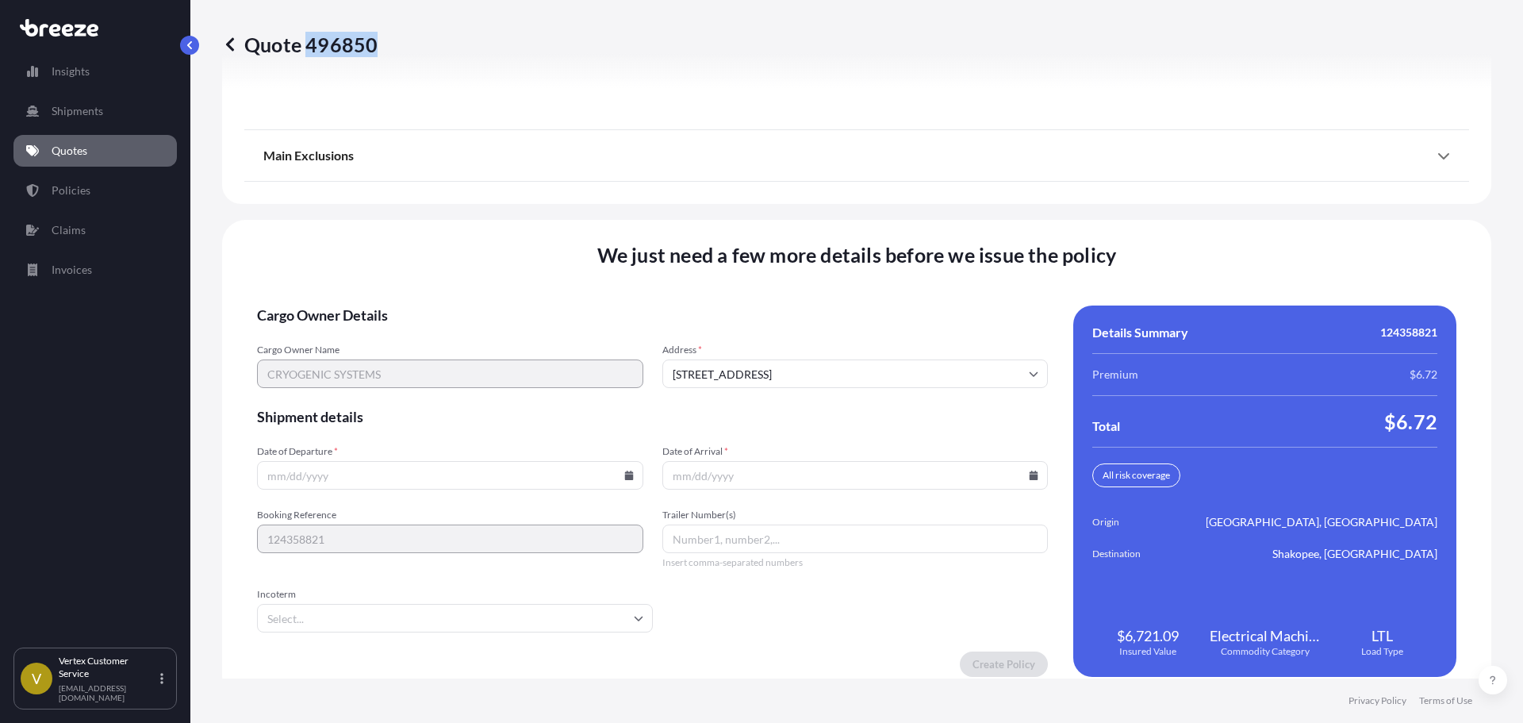
scroll to position [2032, 0]
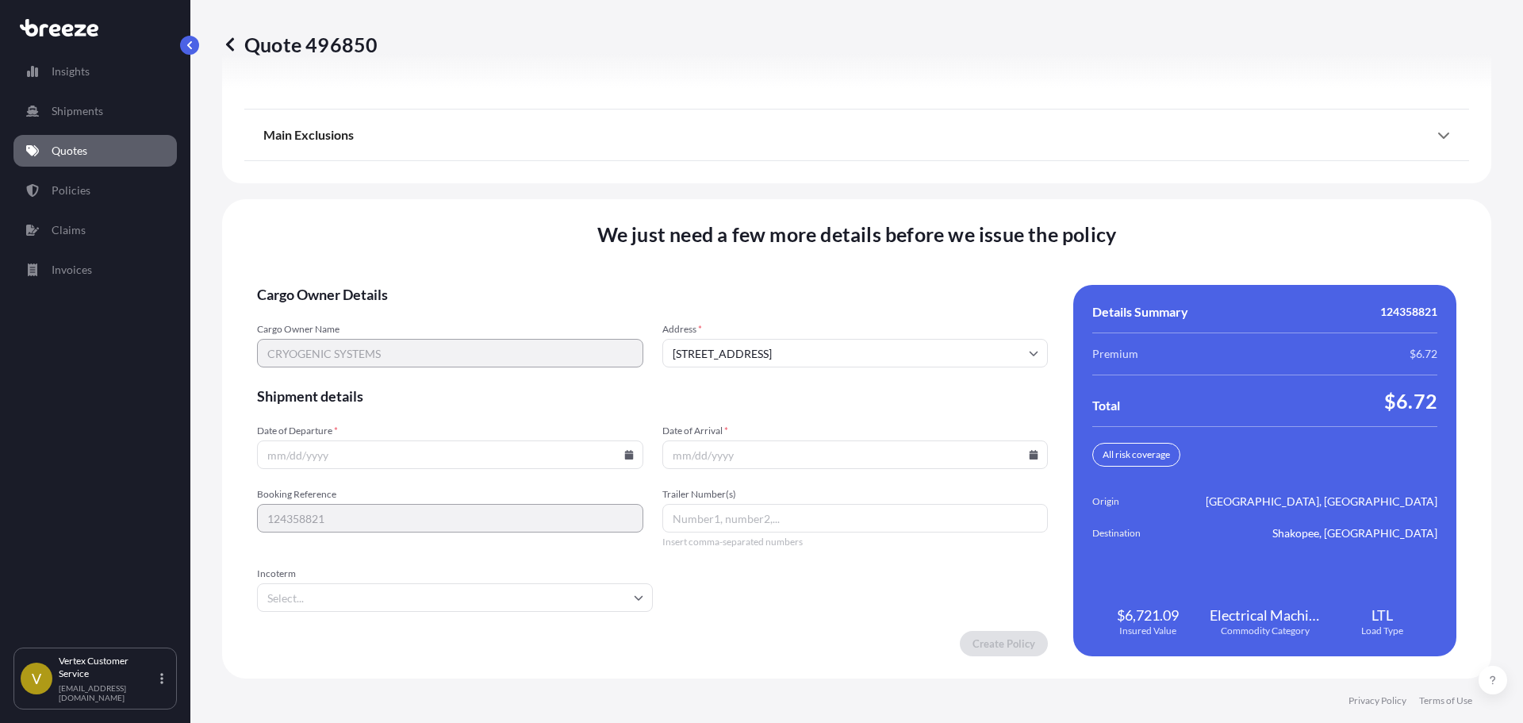
click at [619, 460] on input "Date of Departure *" at bounding box center [450, 454] width 386 height 29
click at [624, 457] on icon at bounding box center [629, 455] width 10 height 10
drag, startPoint x: 478, startPoint y: 309, endPoint x: 637, endPoint y: 374, distance: 171.9
click at [478, 309] on button "15" at bounding box center [485, 313] width 25 height 25
type input "[DATE]"
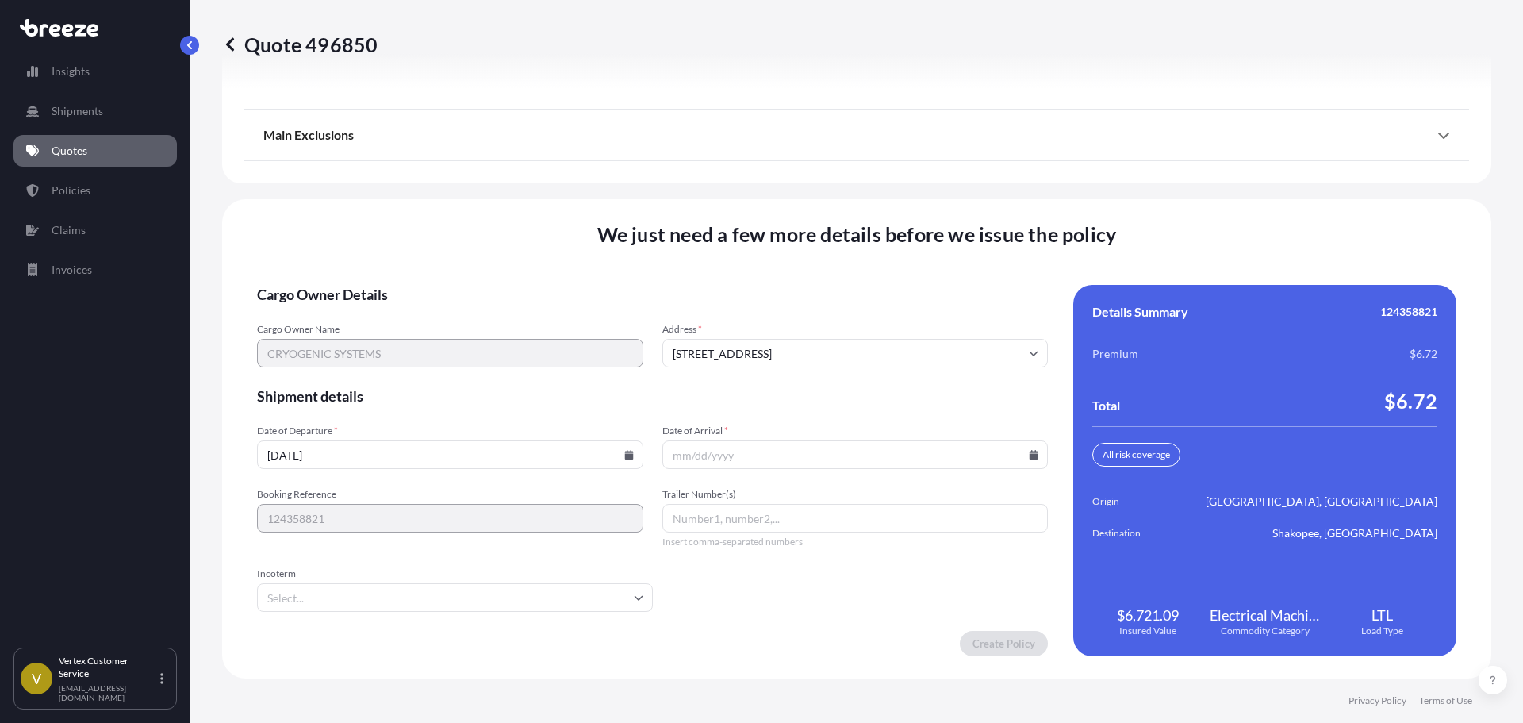
click at [1030, 451] on icon at bounding box center [1034, 455] width 9 height 10
click at [853, 346] on button "21" at bounding box center [849, 343] width 25 height 25
type input "[DATE]"
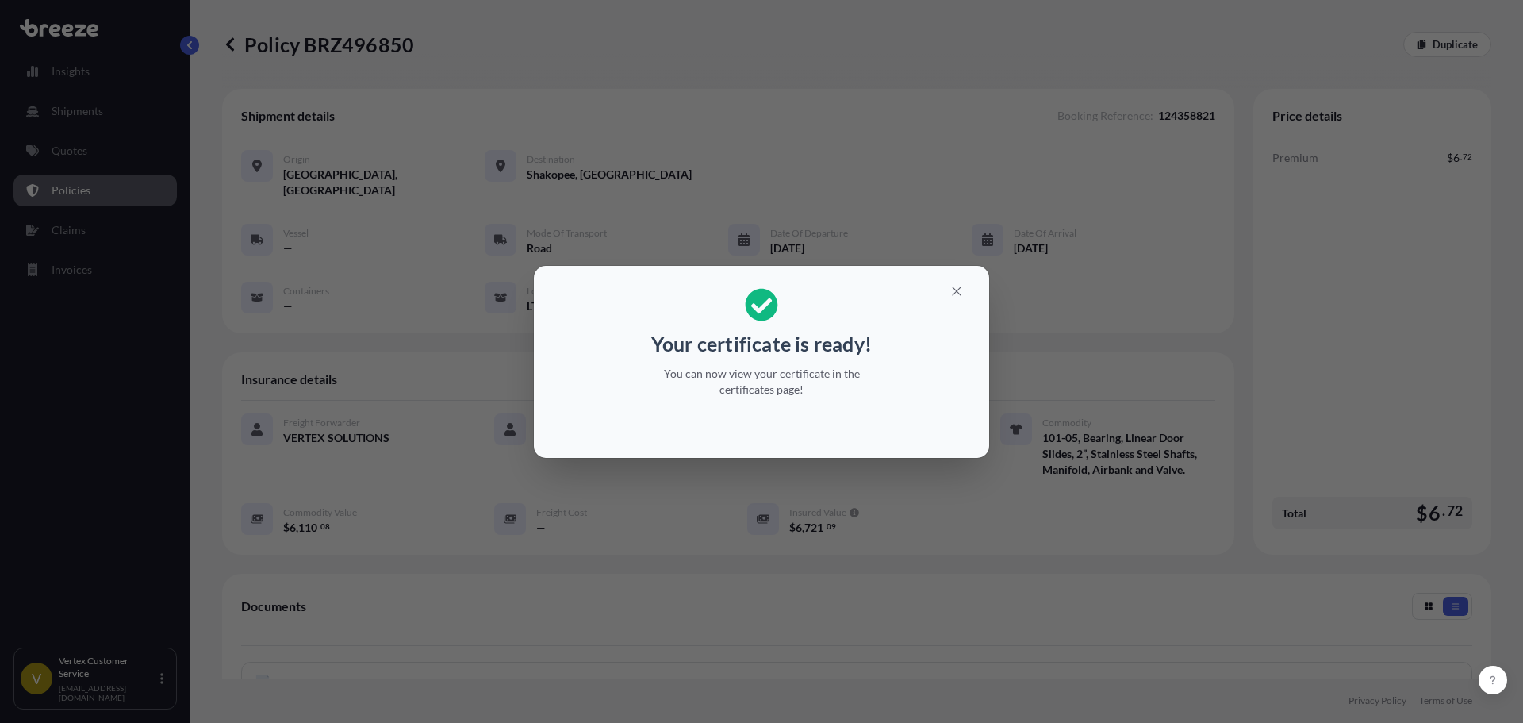
click at [943, 280] on button "button" at bounding box center [957, 290] width 40 height 25
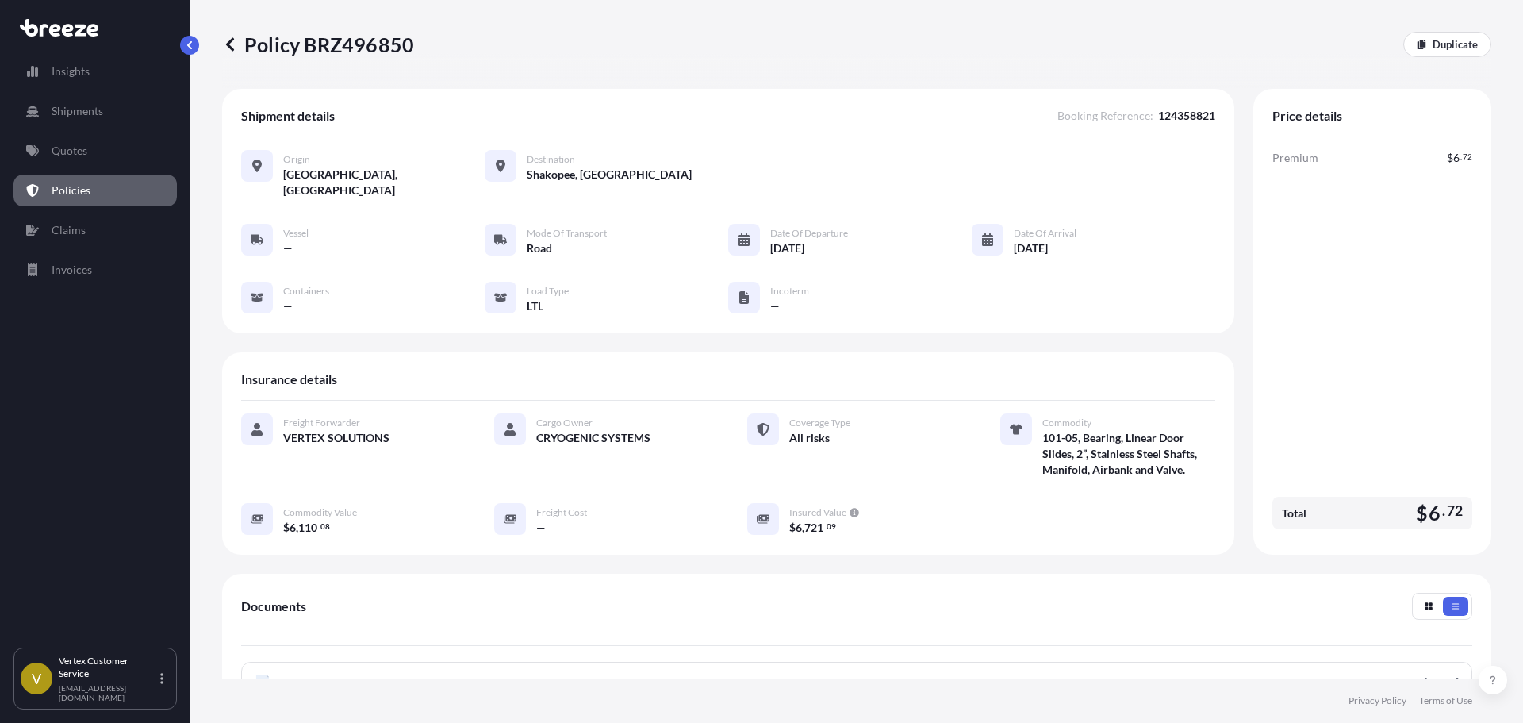
click at [350, 37] on p "Policy BRZ496850" at bounding box center [318, 44] width 192 height 25
copy p "BRZ496850"
click at [390, 50] on p "Policy BRZ496850" at bounding box center [318, 44] width 192 height 25
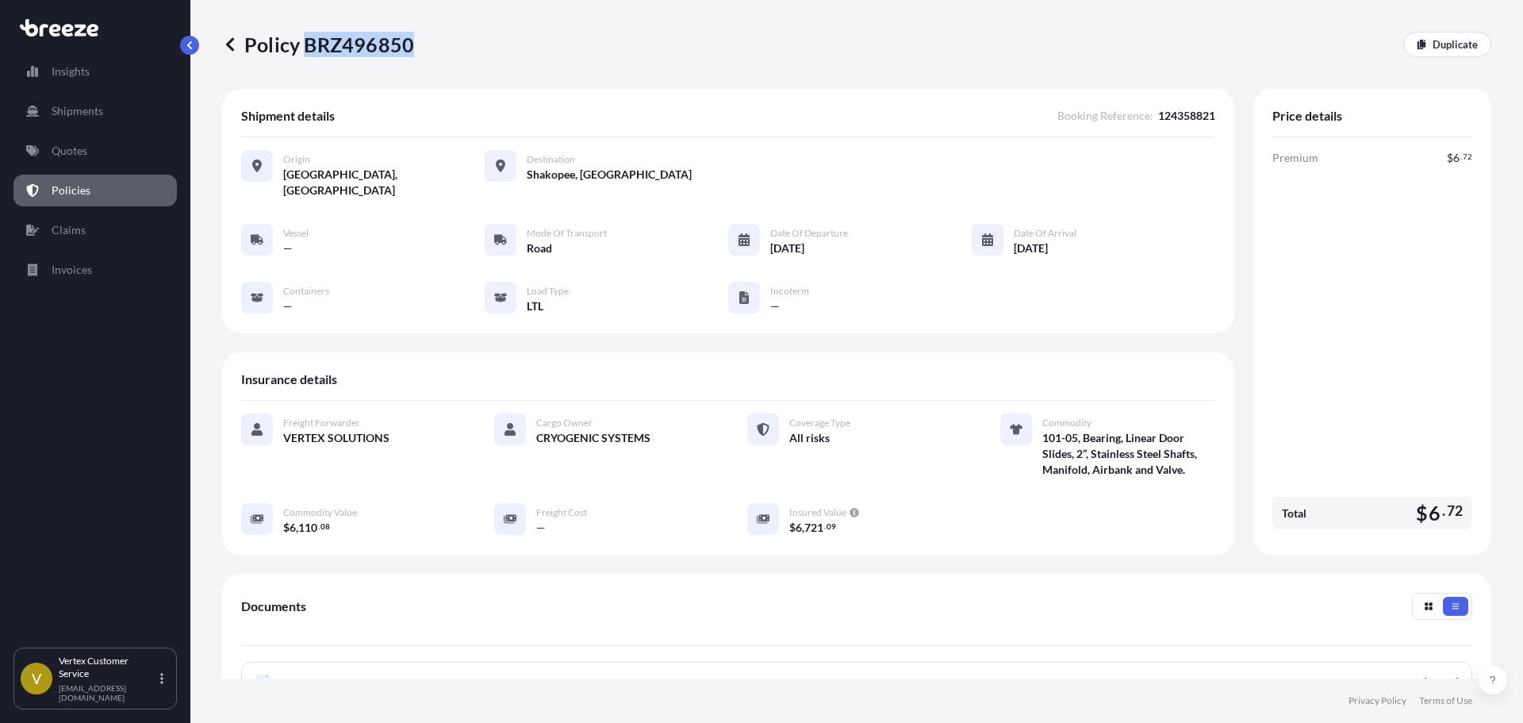
copy p "BRZ496850"
